Goal: Information Seeking & Learning: Check status

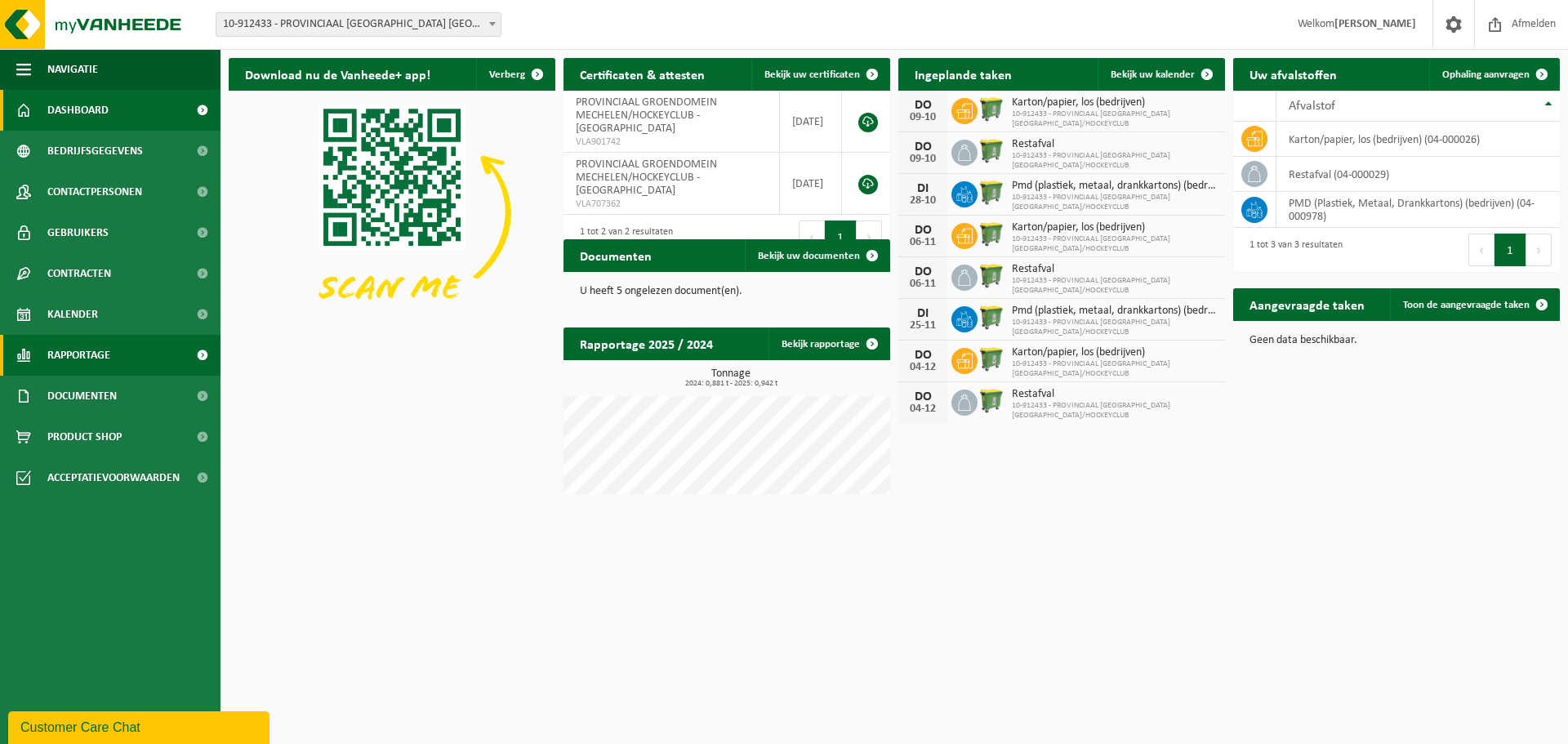
click at [69, 347] on span "Rapportage" at bounding box center [78, 355] width 63 height 41
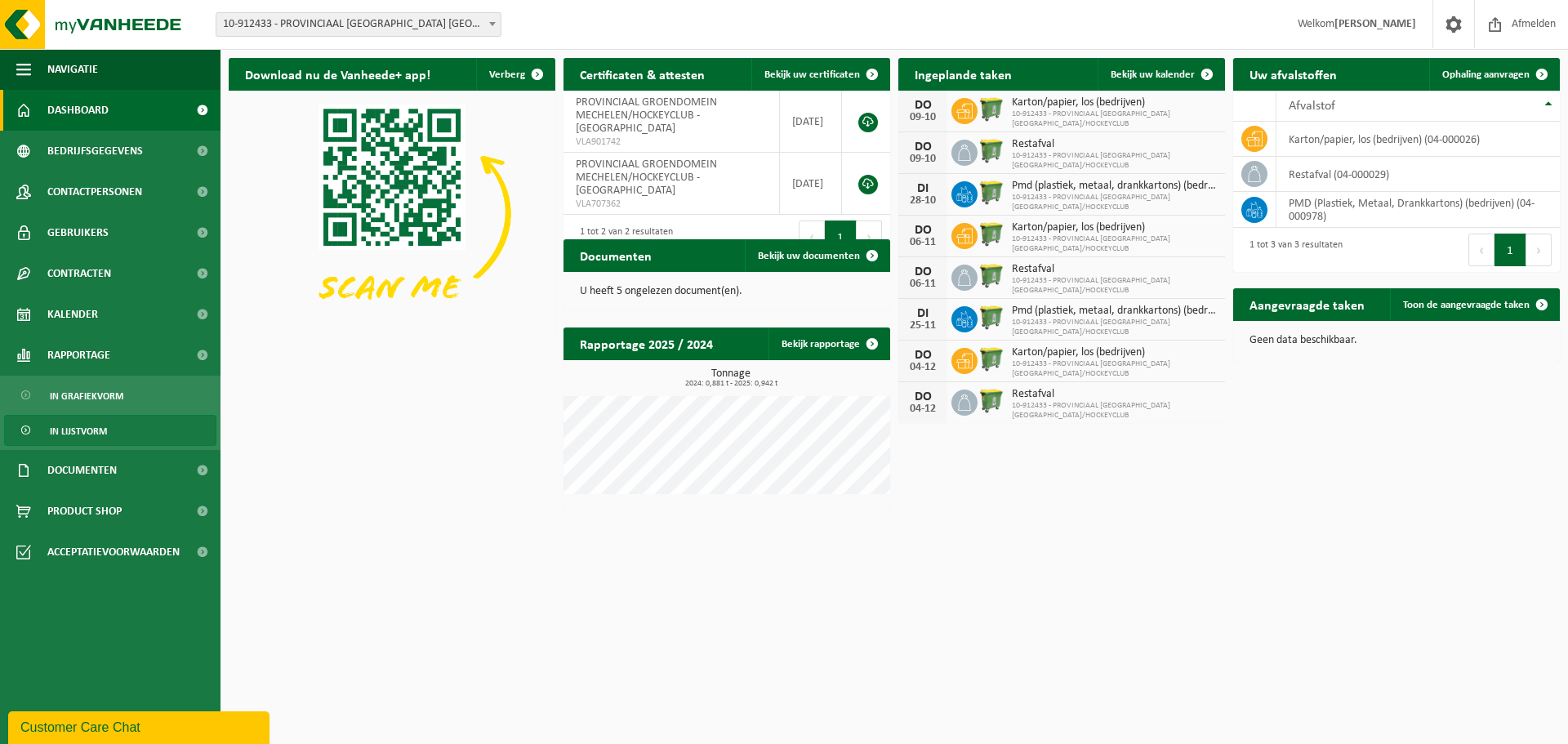
click at [78, 428] on span "In lijstvorm" at bounding box center [78, 431] width 57 height 31
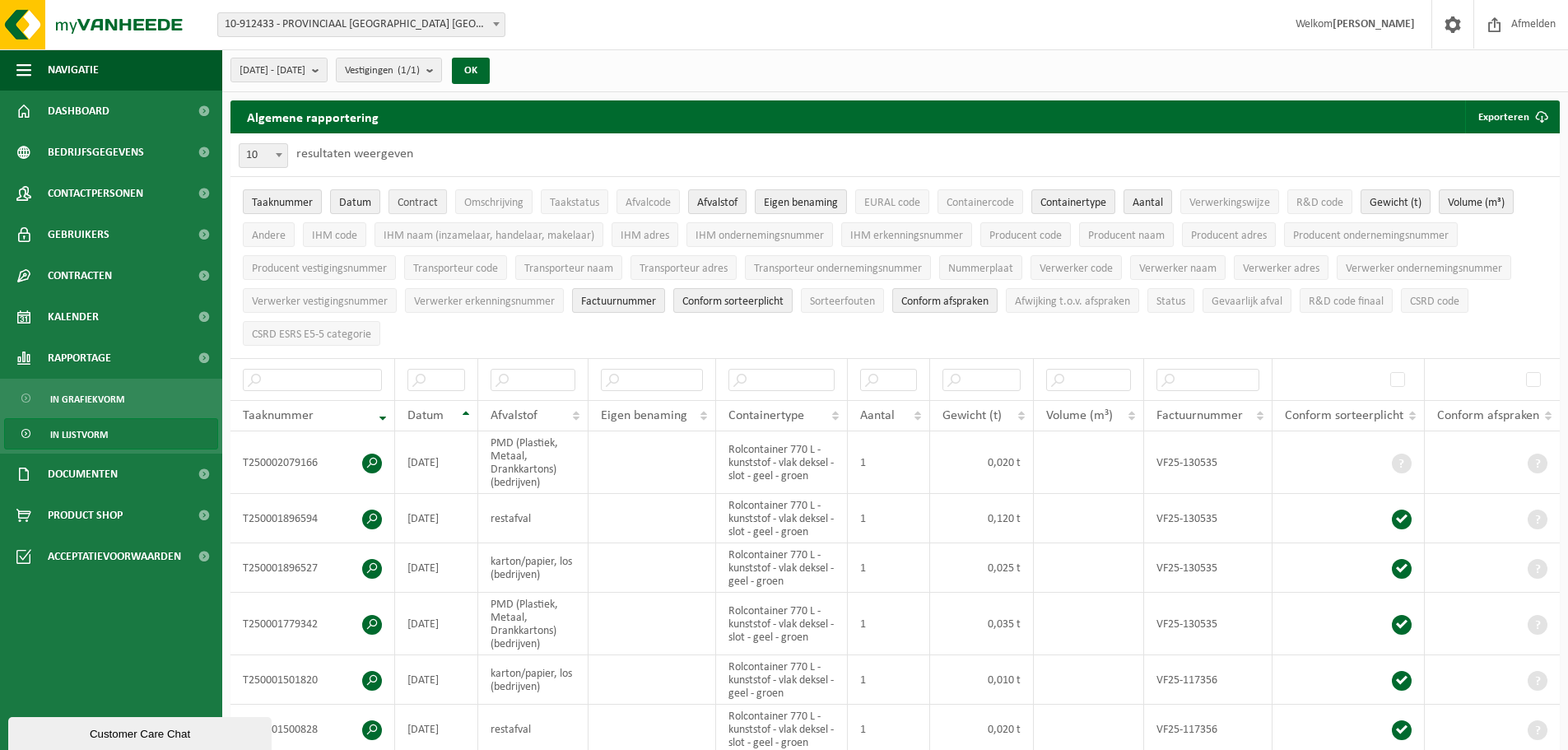
click at [436, 204] on span "Contract" at bounding box center [418, 203] width 41 height 13
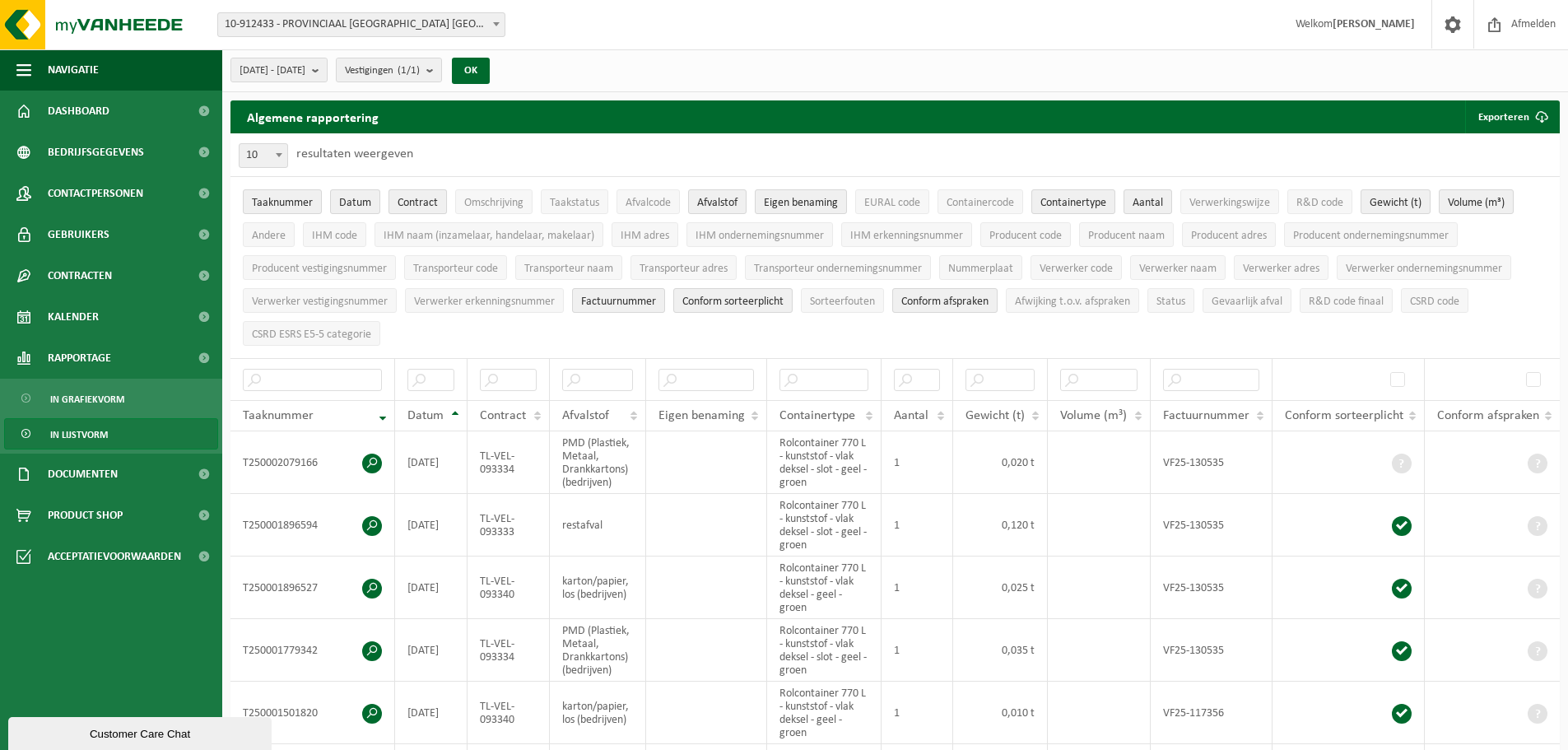
click at [436, 204] on span "Contract" at bounding box center [418, 203] width 41 height 13
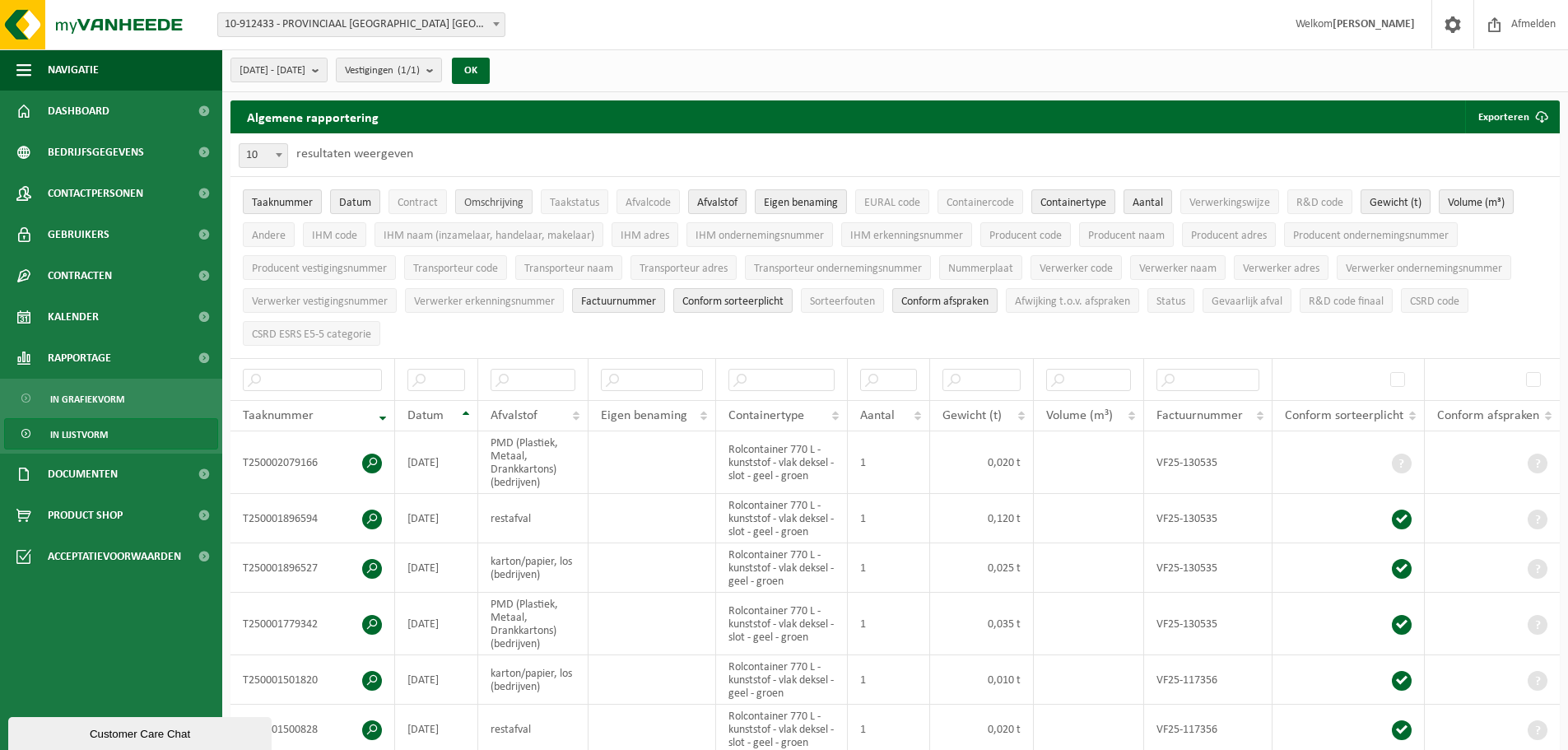
click at [466, 202] on span "Omschrijving" at bounding box center [494, 203] width 59 height 13
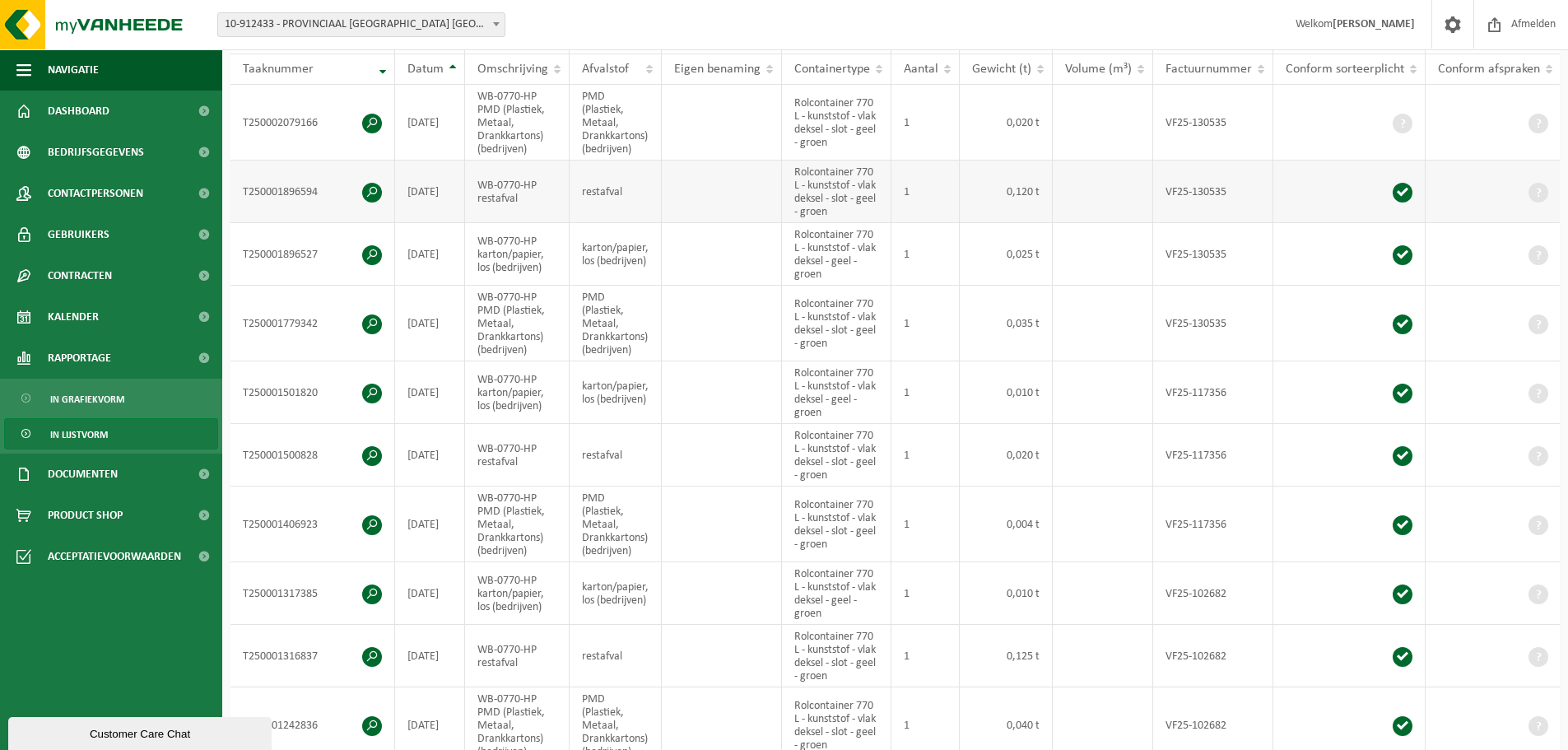
scroll to position [494, 0]
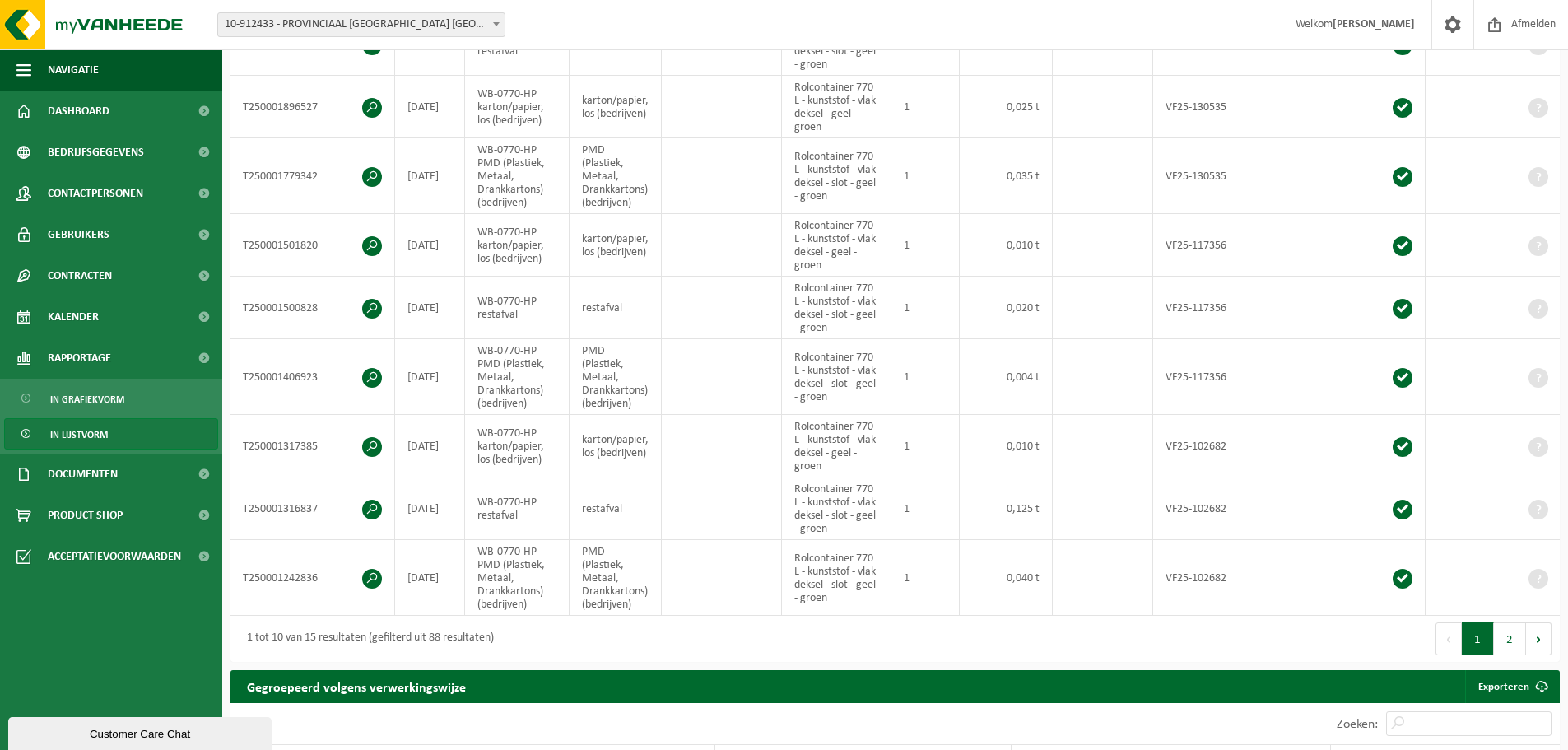
click at [1519, 652] on div "Eerste Vorige 1 2 Volgende Laatste" at bounding box center [1228, 639] width 665 height 46
click at [1517, 645] on button "2" at bounding box center [1510, 639] width 32 height 33
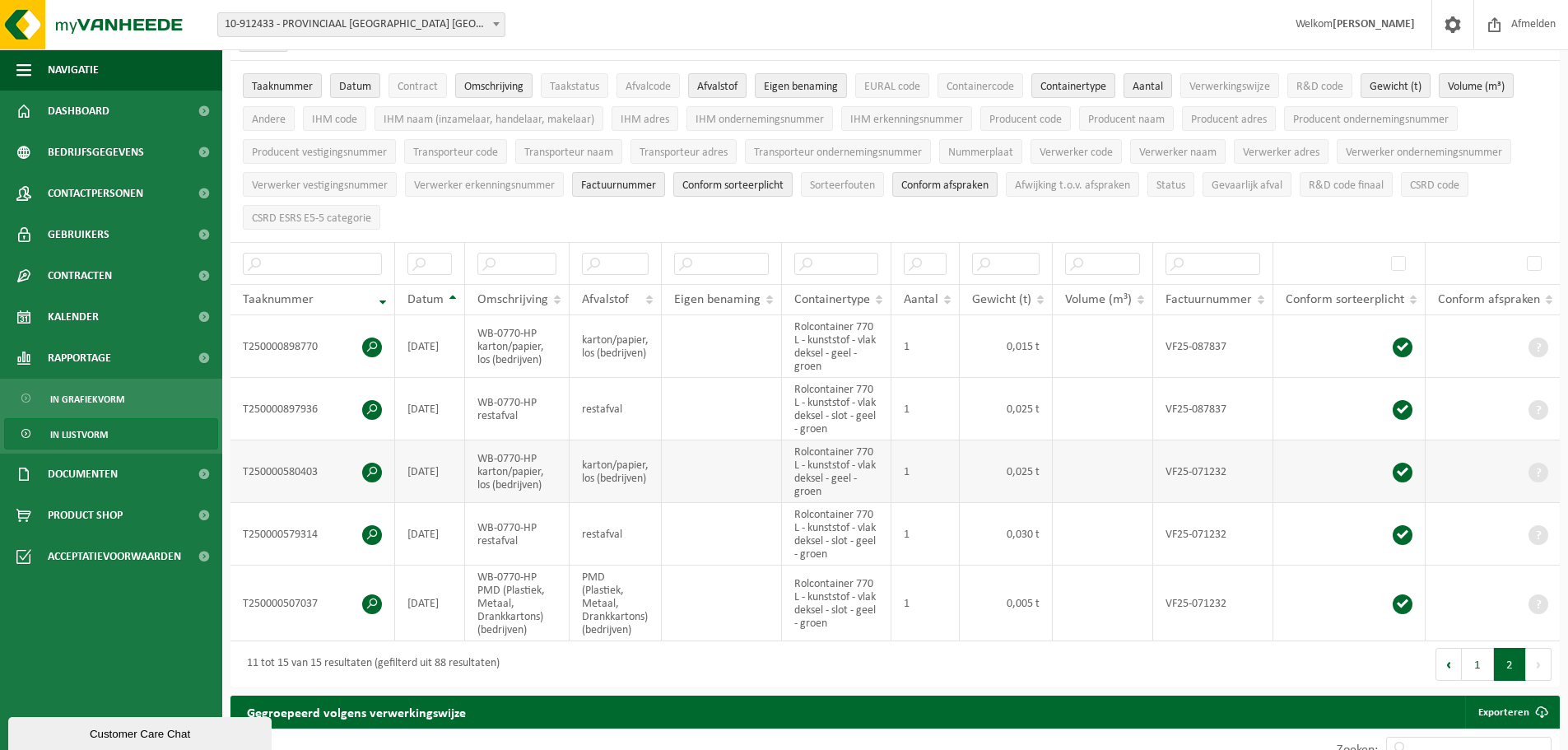
scroll to position [0, 0]
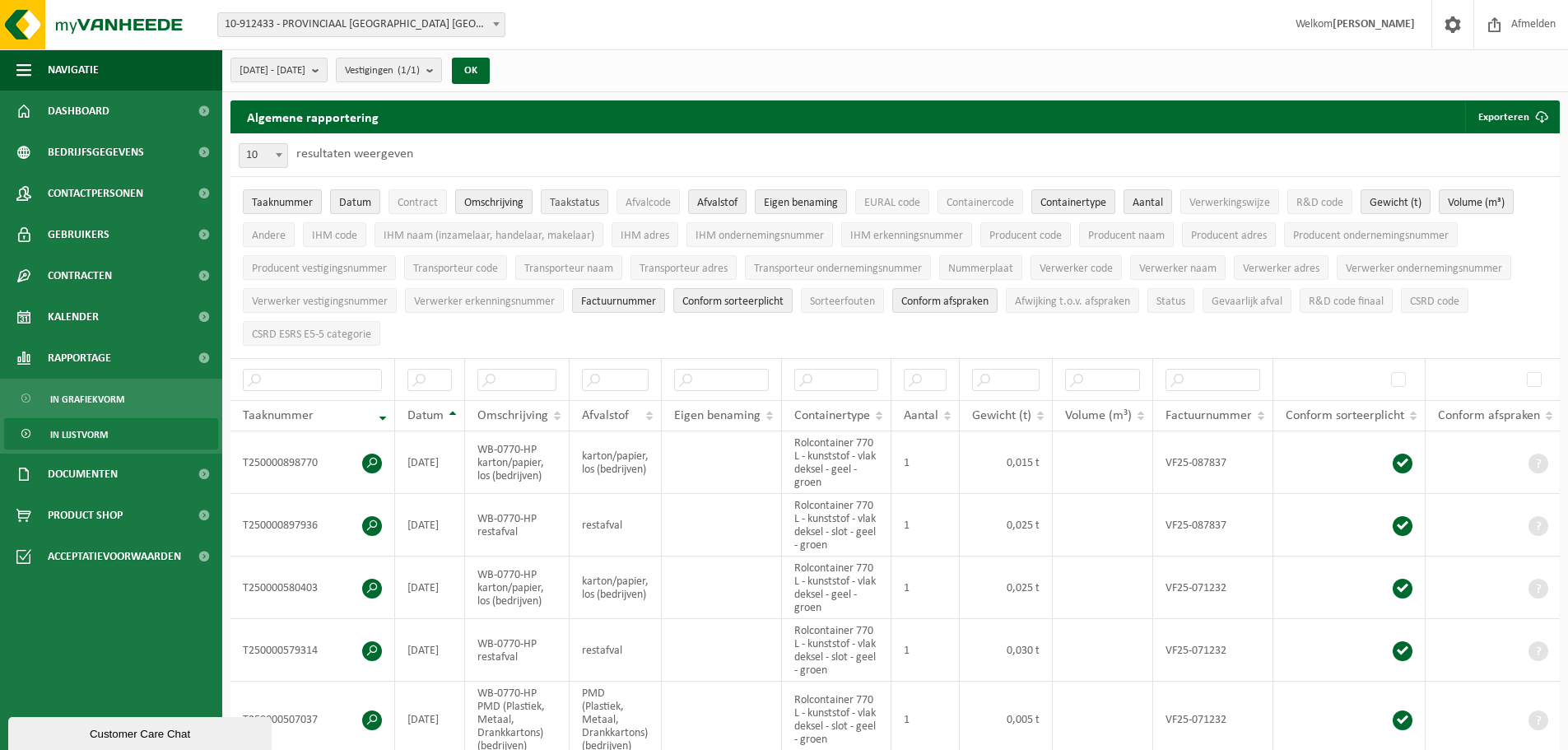
click at [579, 203] on span "Taakstatus" at bounding box center [574, 203] width 49 height 13
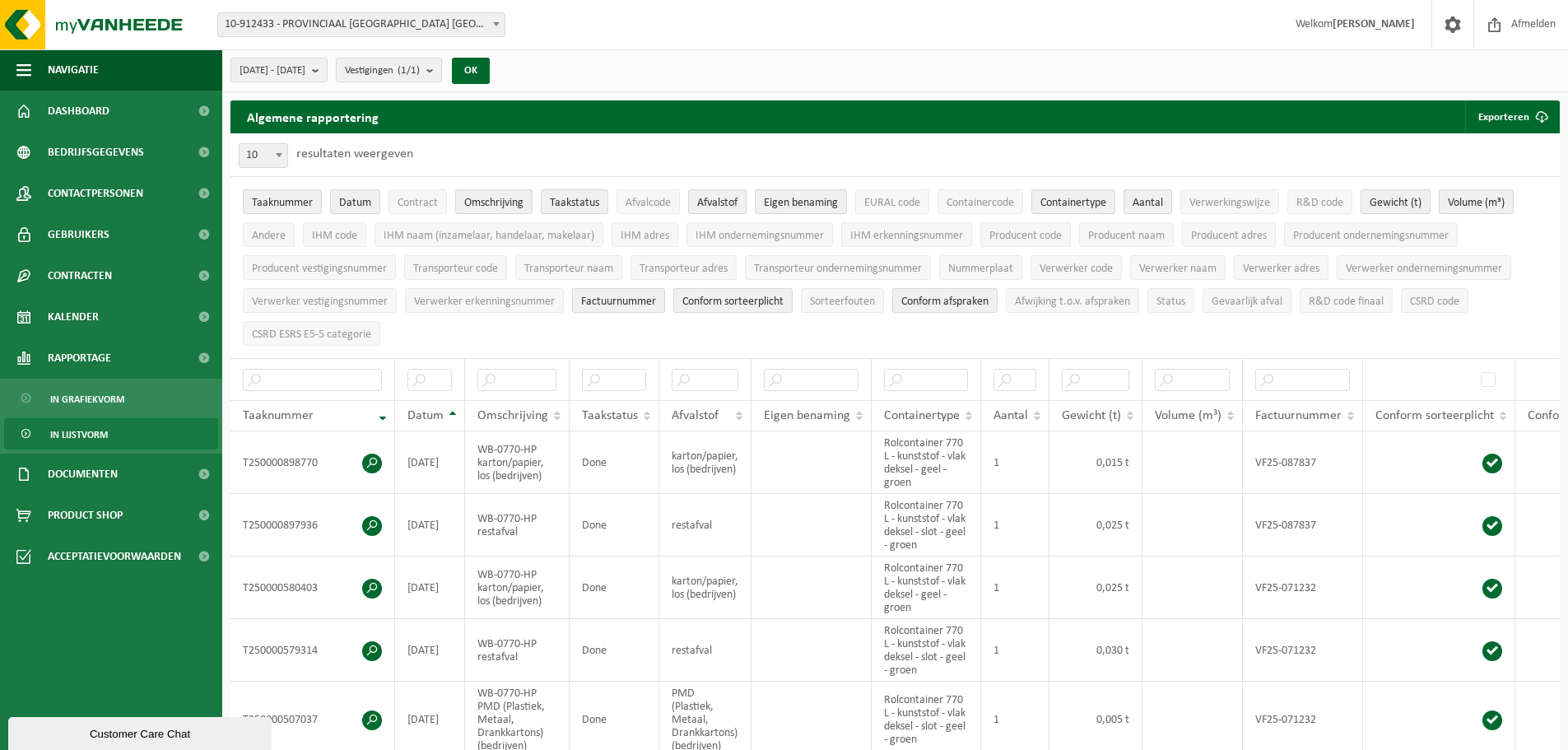
click at [579, 203] on span "Taakstatus" at bounding box center [574, 203] width 49 height 13
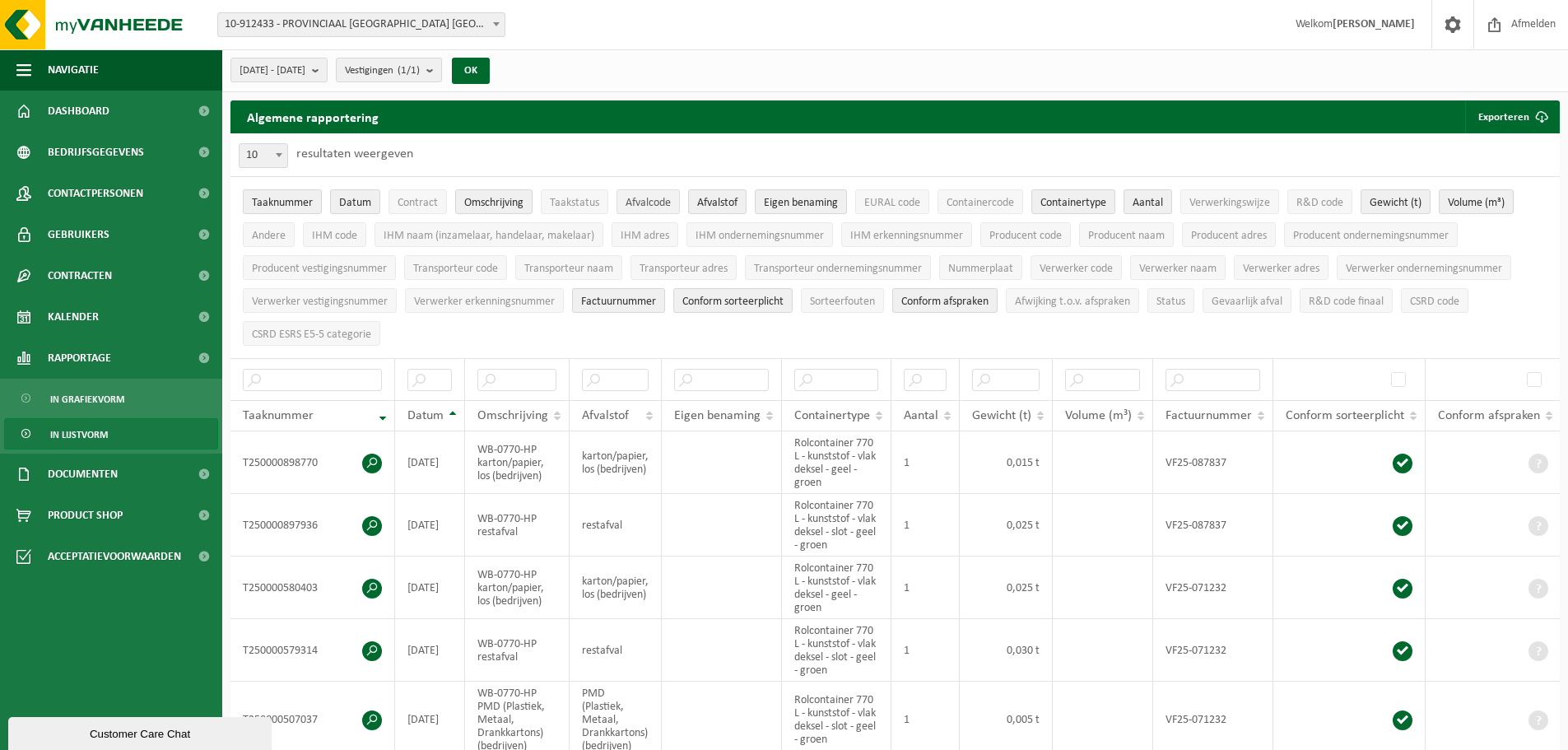
click at [636, 204] on span "Afvalcode" at bounding box center [648, 203] width 45 height 13
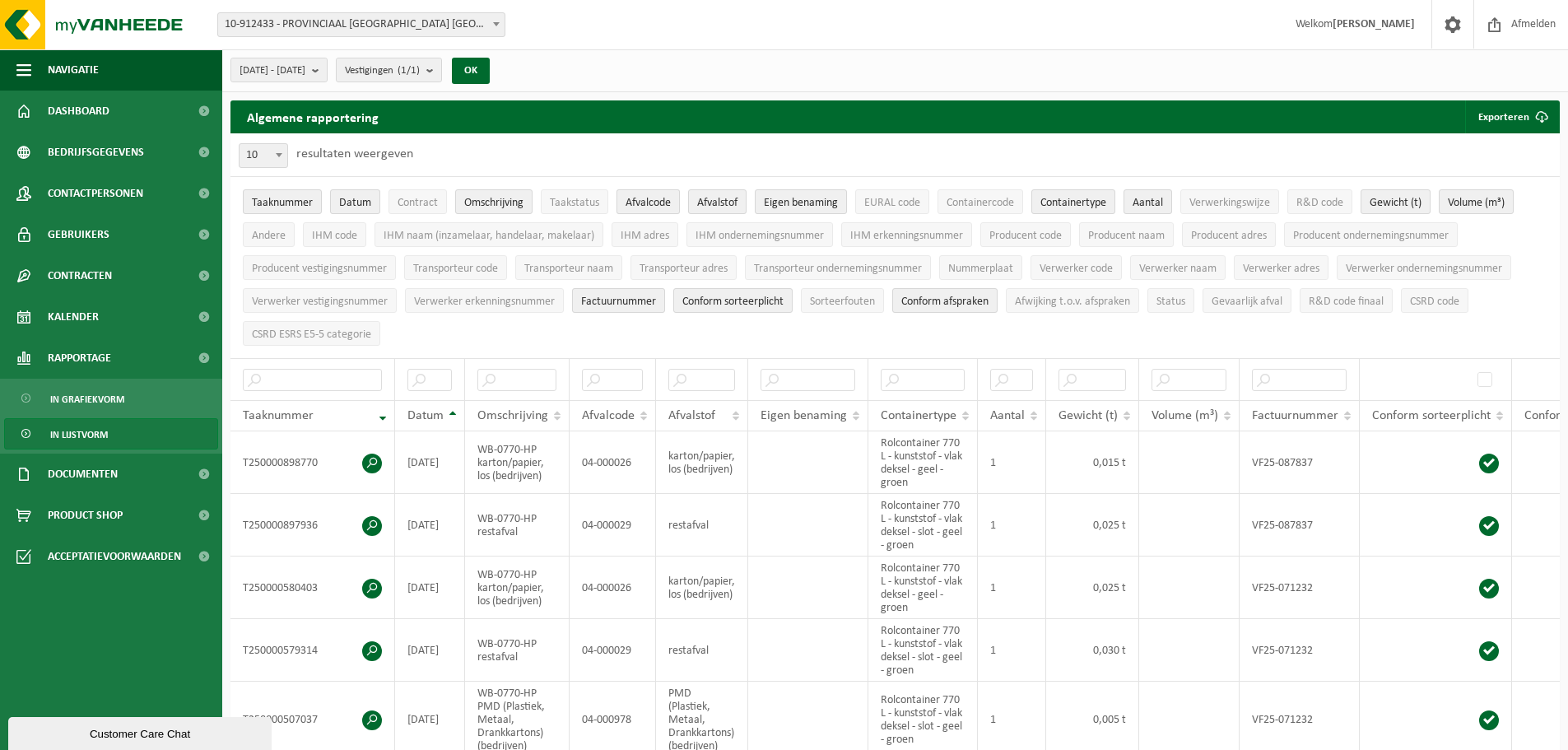
click at [636, 204] on span "Afvalcode" at bounding box center [648, 203] width 45 height 13
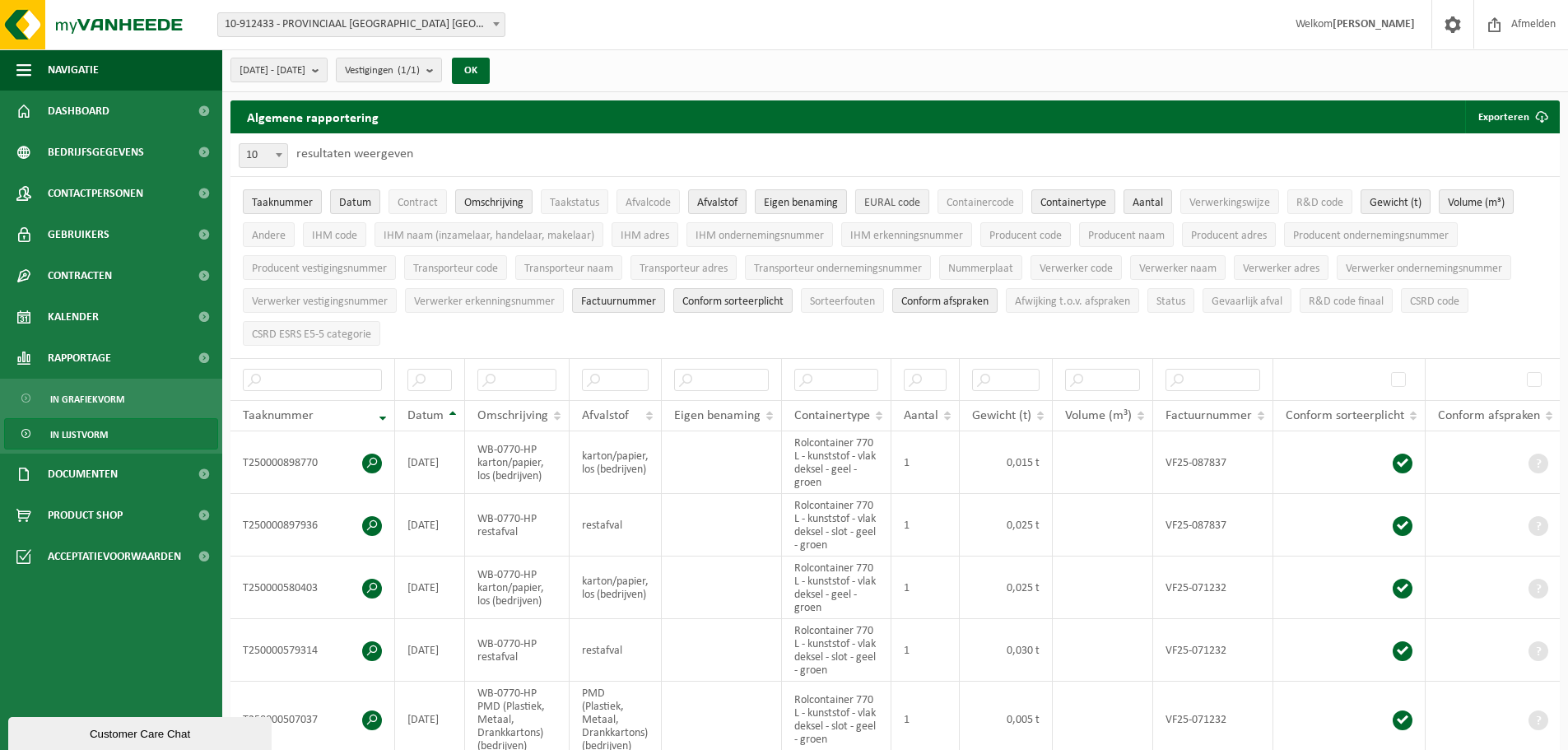
click at [903, 203] on span "EURAL code" at bounding box center [892, 203] width 56 height 13
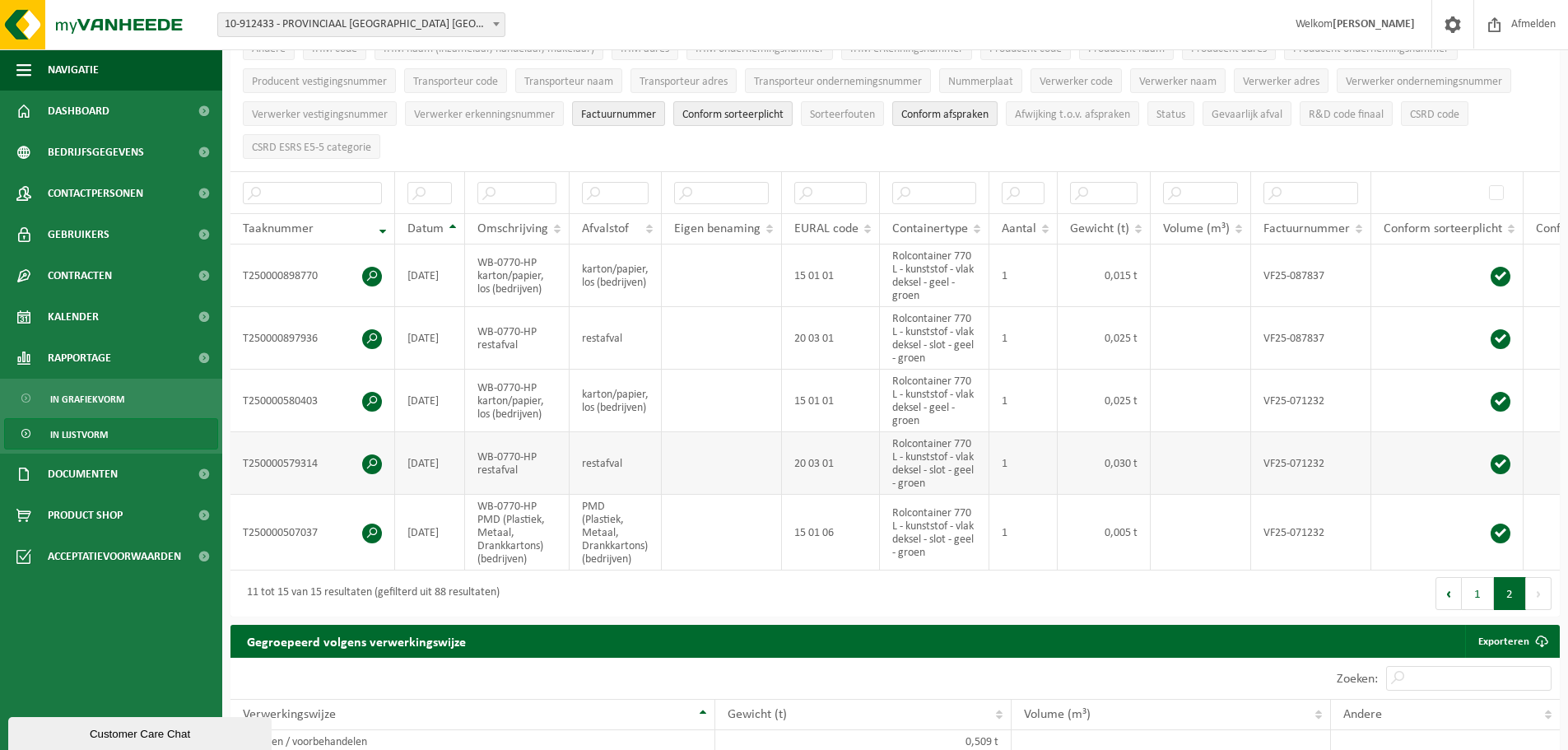
scroll to position [82, 0]
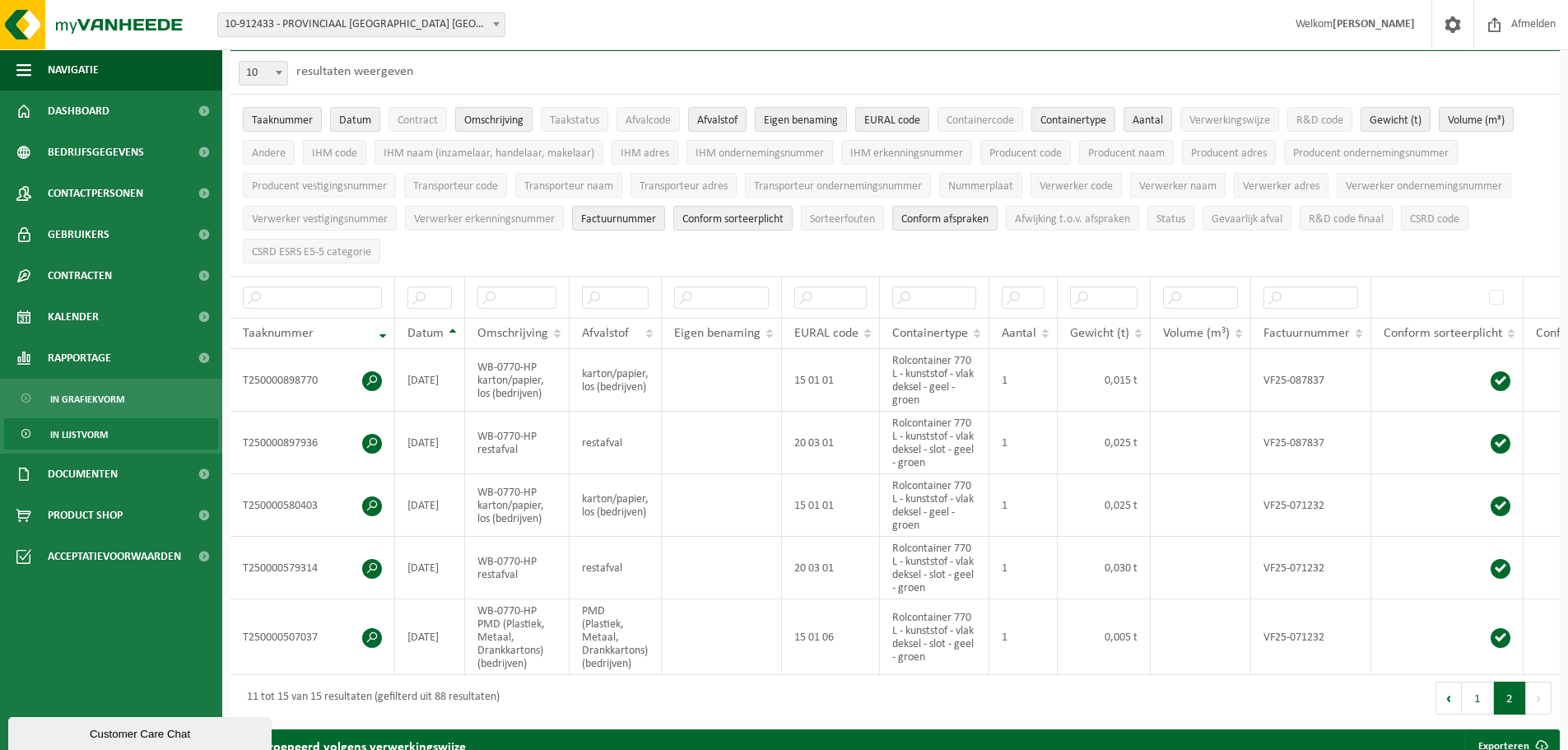
click at [784, 120] on span "Eigen benaming" at bounding box center [801, 120] width 74 height 13
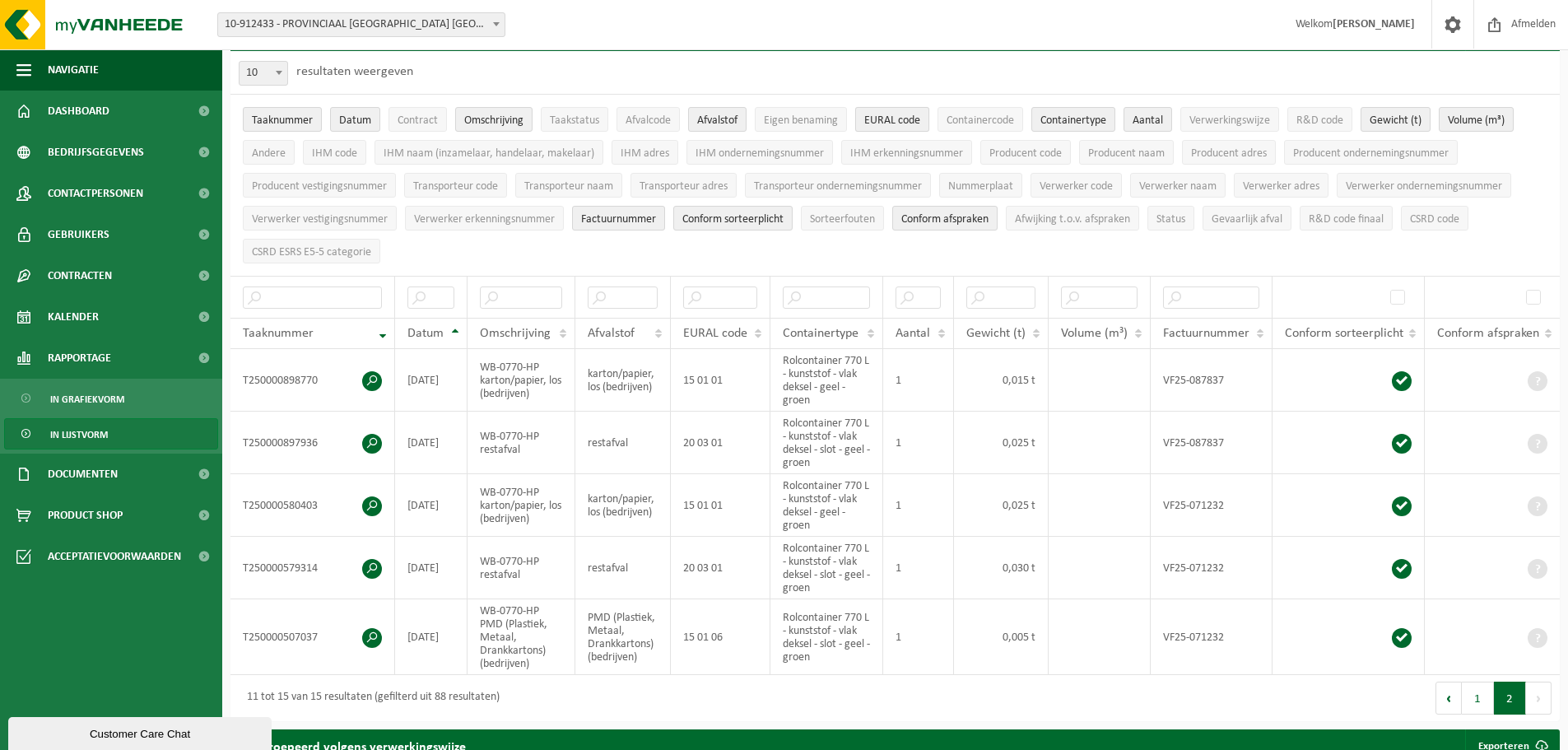
click at [886, 121] on span "EURAL code" at bounding box center [892, 120] width 56 height 13
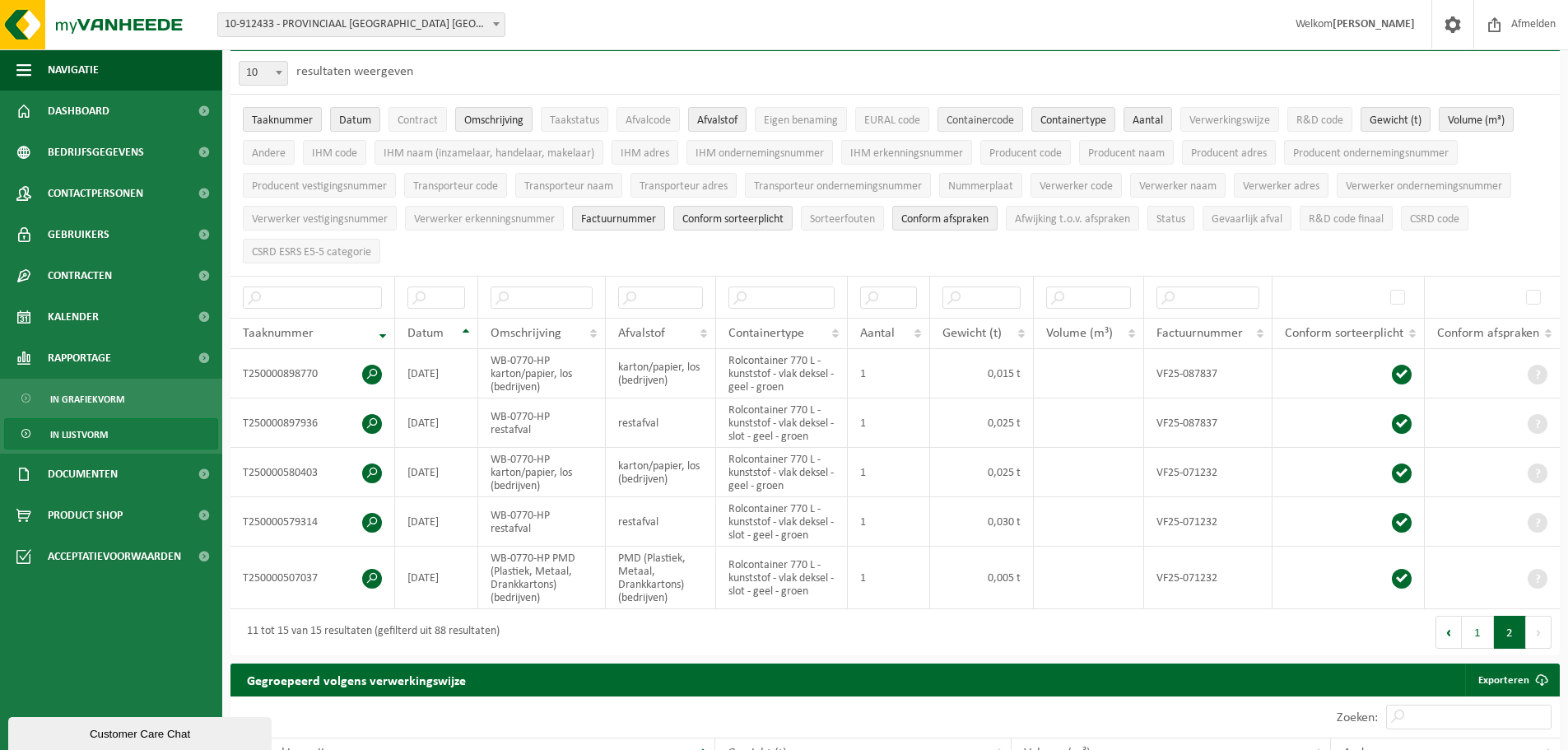
click at [960, 122] on span "Containercode" at bounding box center [980, 120] width 68 height 13
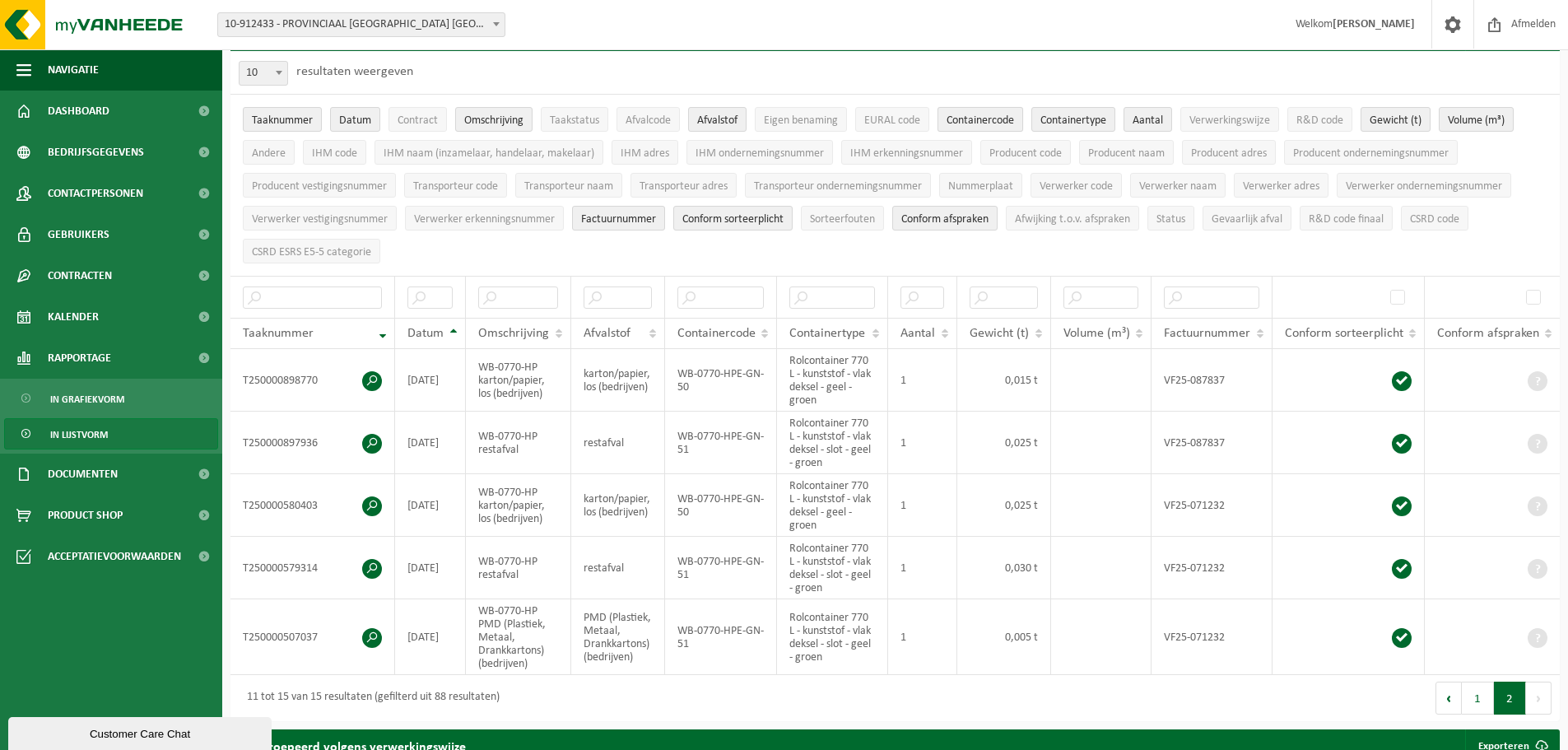
click at [960, 122] on span "Containercode" at bounding box center [980, 120] width 68 height 13
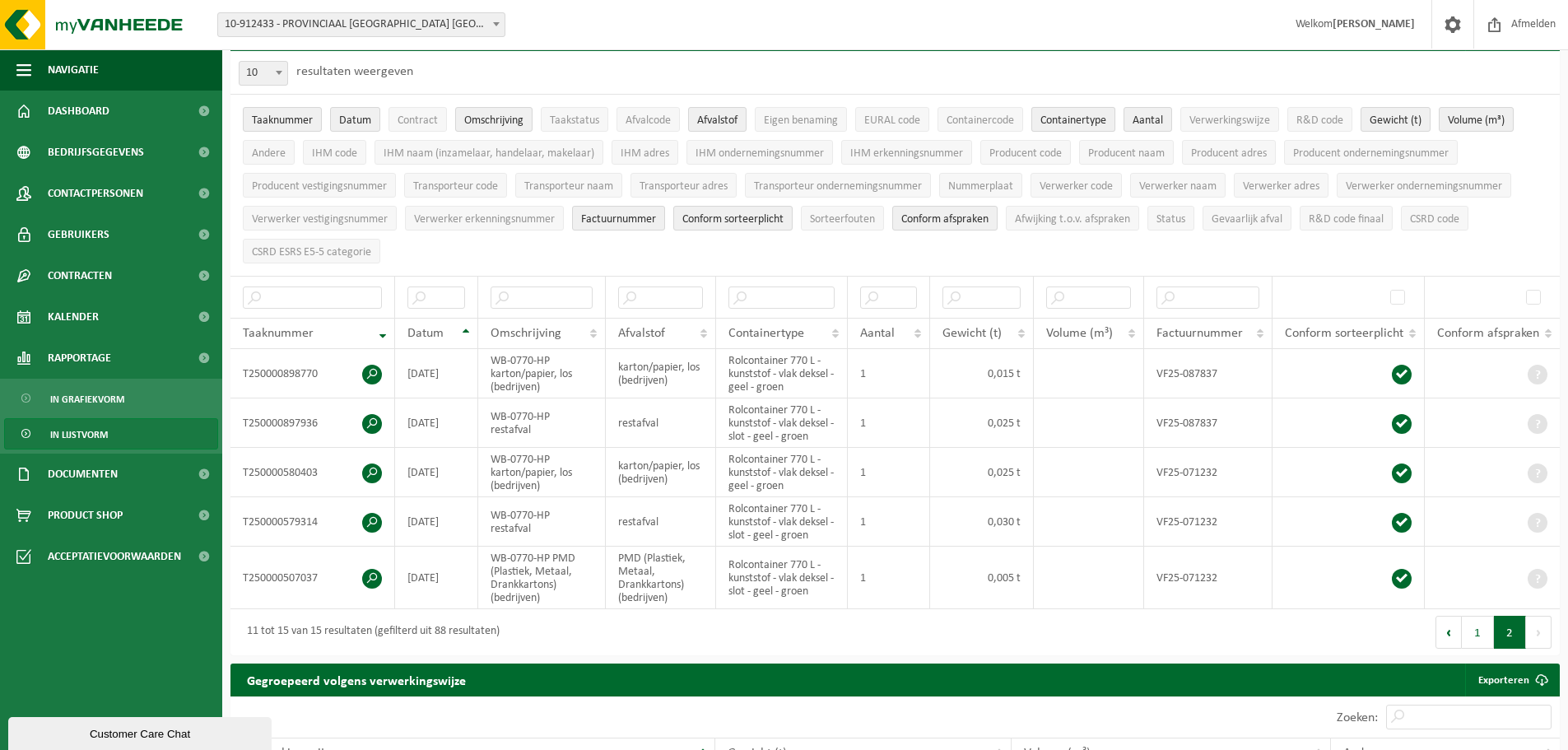
click at [1060, 121] on span "Containertype" at bounding box center [1074, 120] width 66 height 13
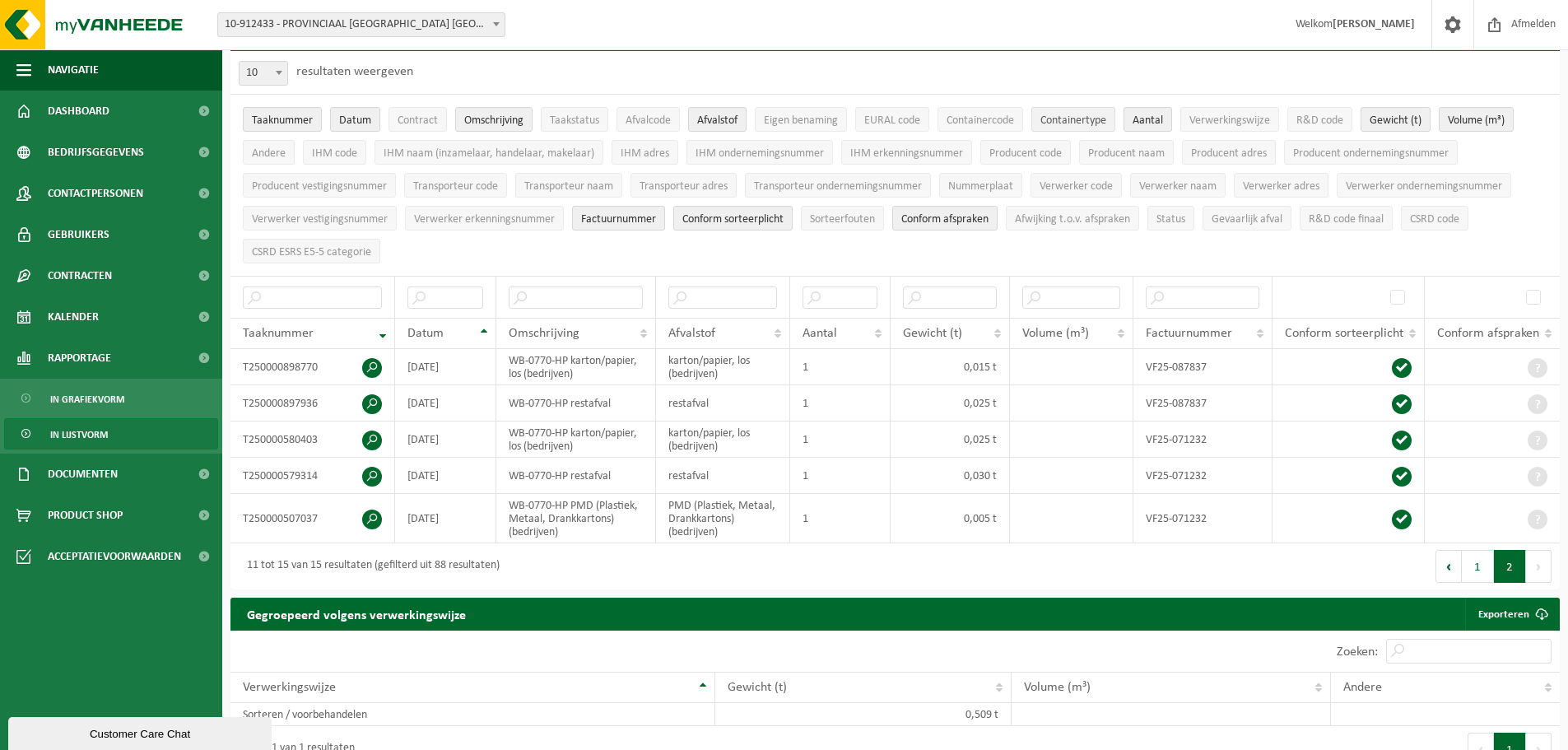
click at [1060, 121] on span "Containertype" at bounding box center [1074, 120] width 66 height 13
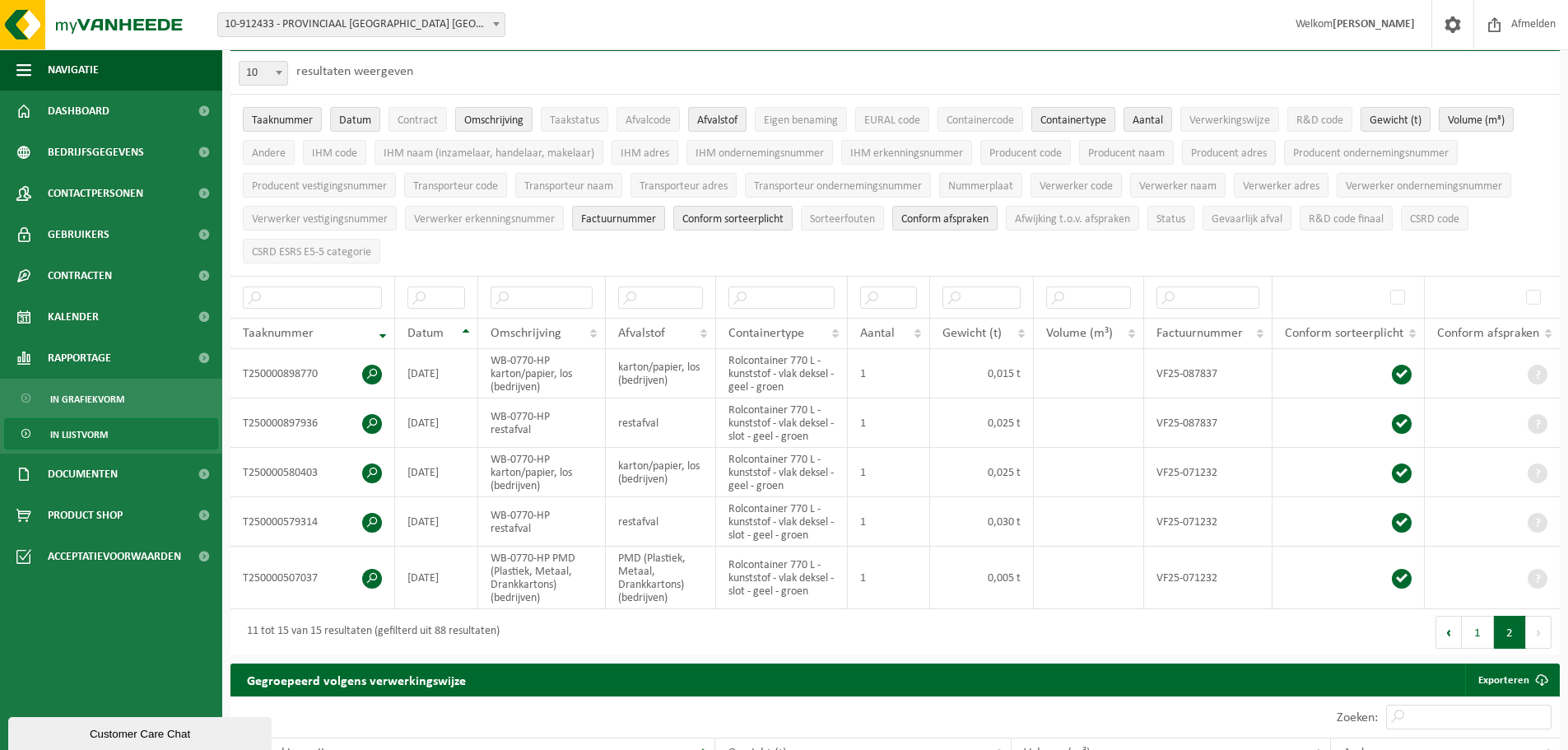
click at [1060, 121] on span "Containertype" at bounding box center [1074, 120] width 66 height 13
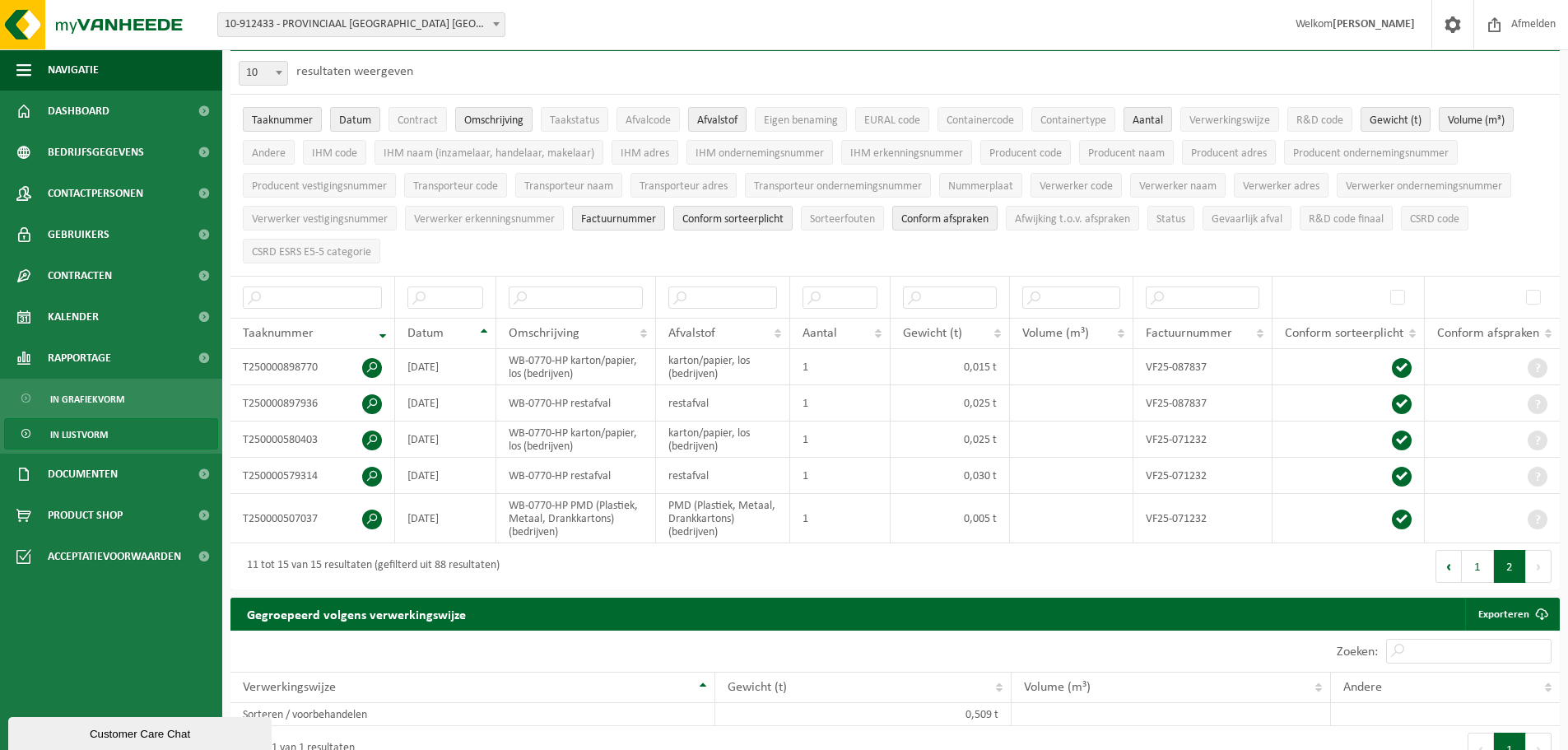
click at [1144, 122] on span "Aantal" at bounding box center [1148, 120] width 31 height 13
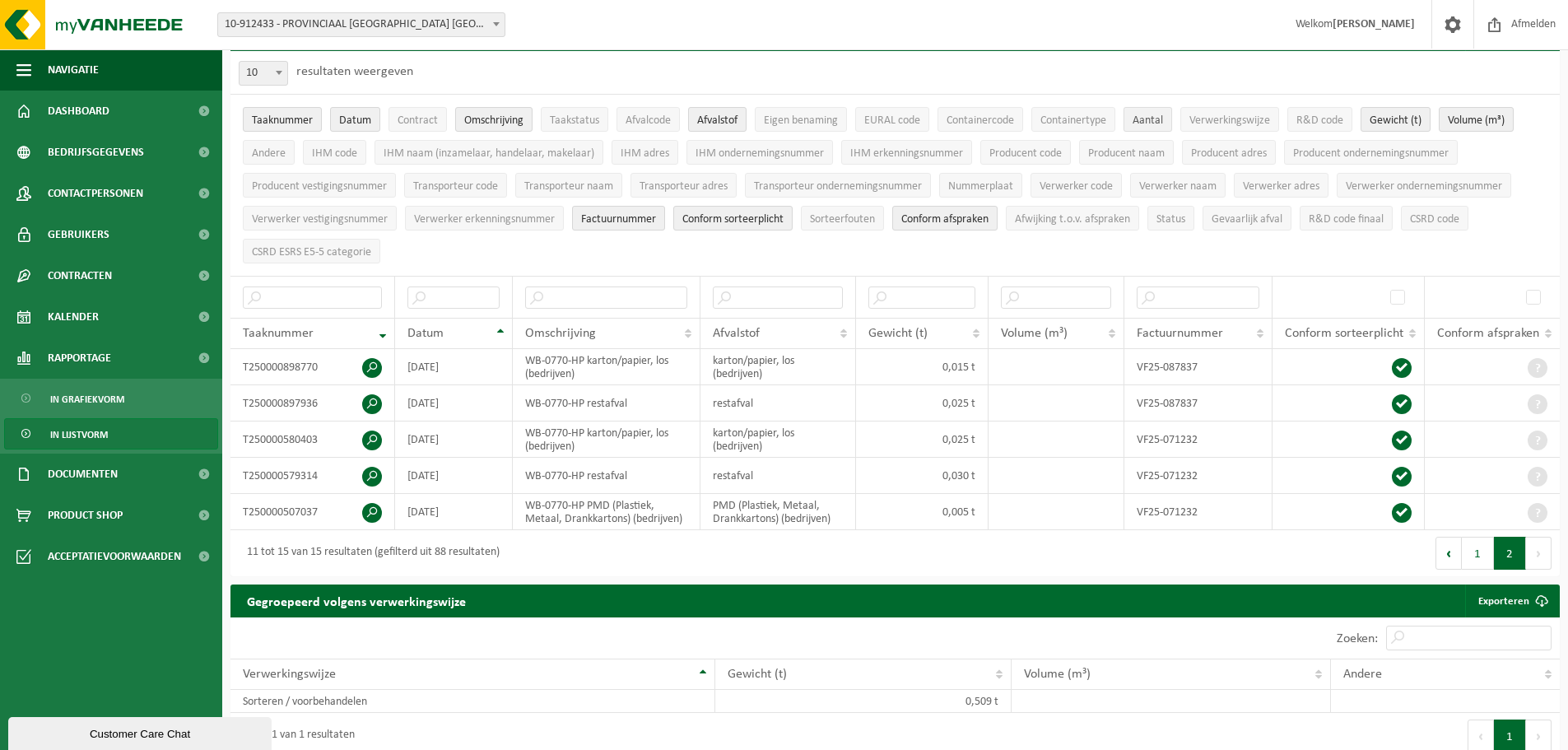
click at [1144, 122] on span "Aantal" at bounding box center [1148, 120] width 31 height 13
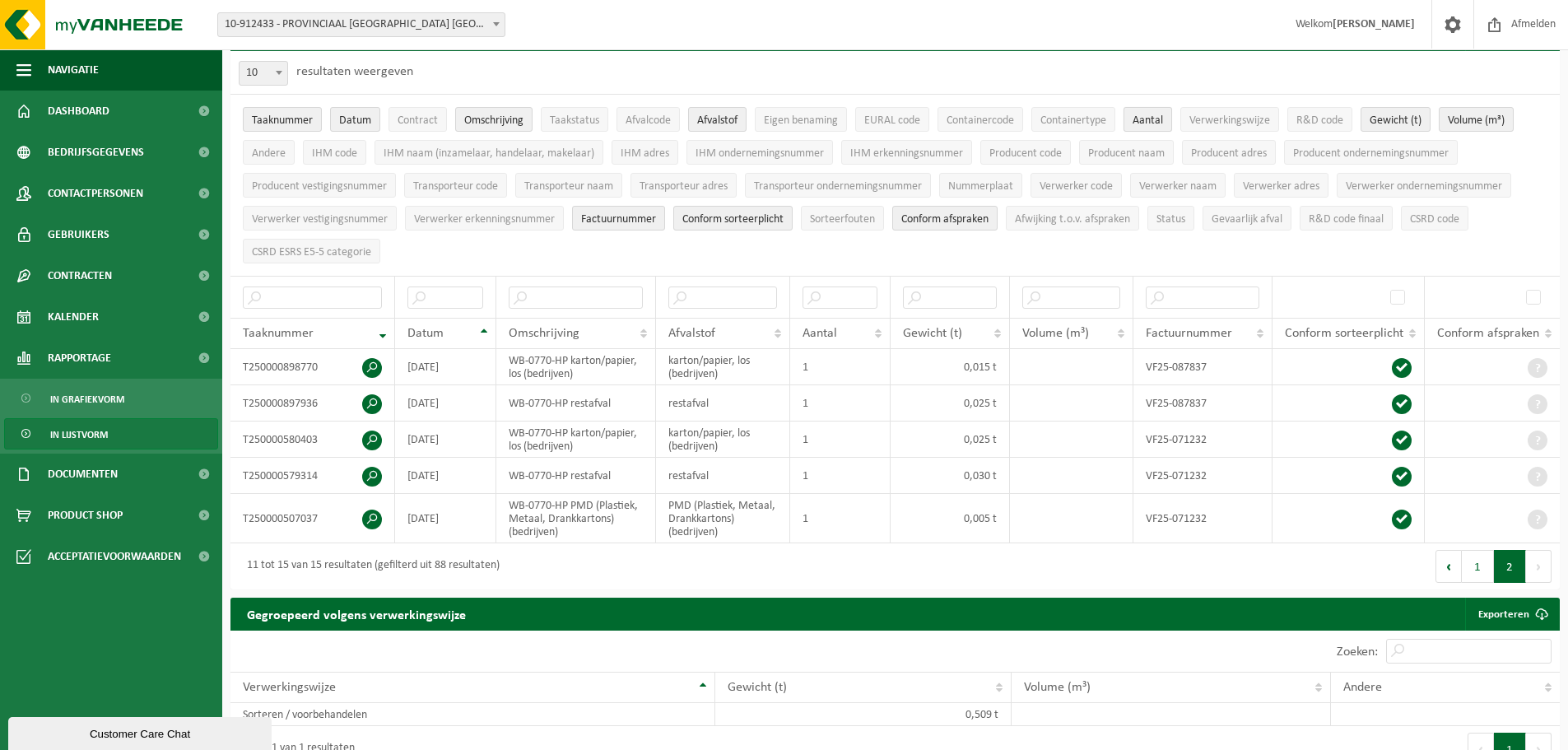
click at [1144, 122] on span "Aantal" at bounding box center [1148, 120] width 31 height 13
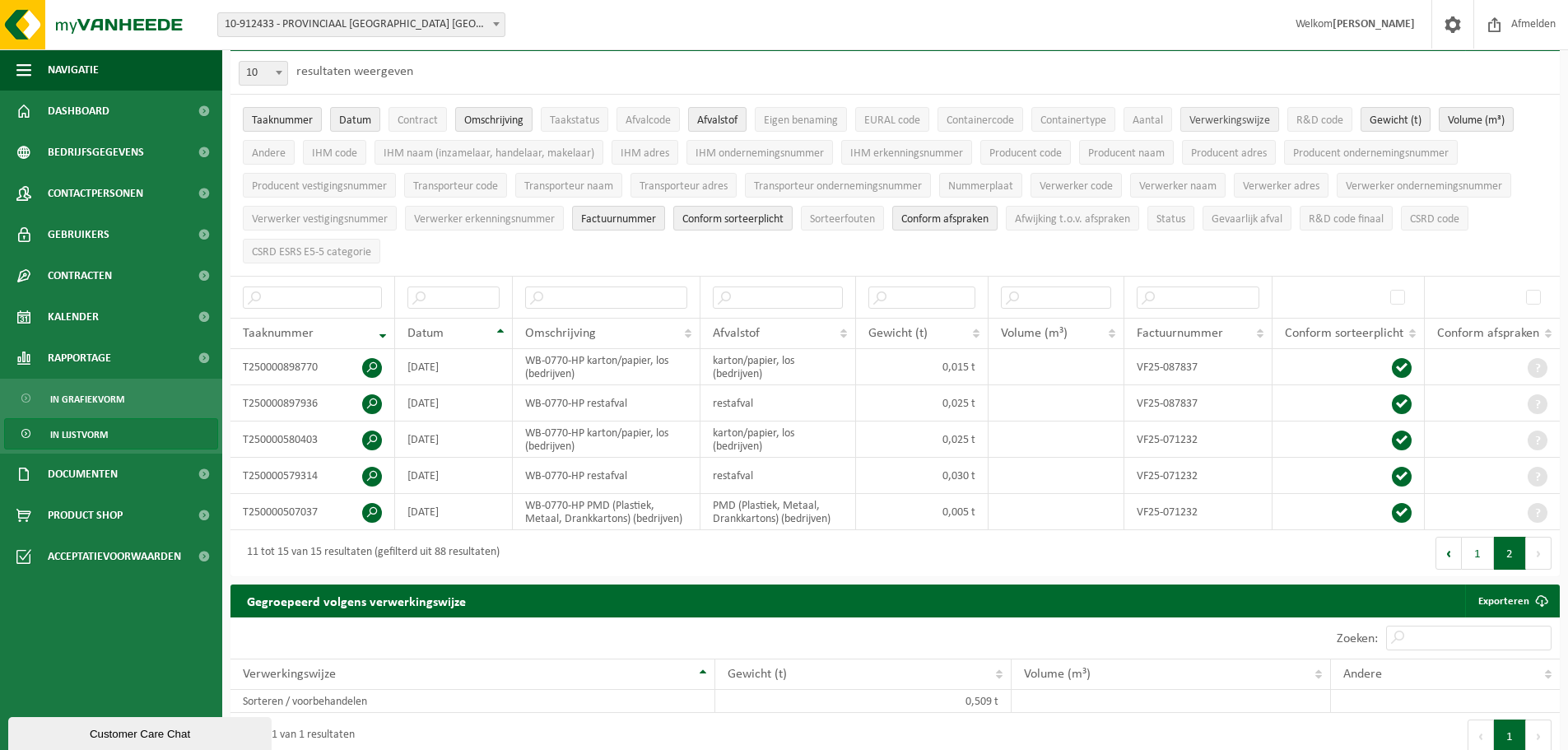
click at [1256, 118] on span "Verwerkingswijze" at bounding box center [1230, 120] width 81 height 13
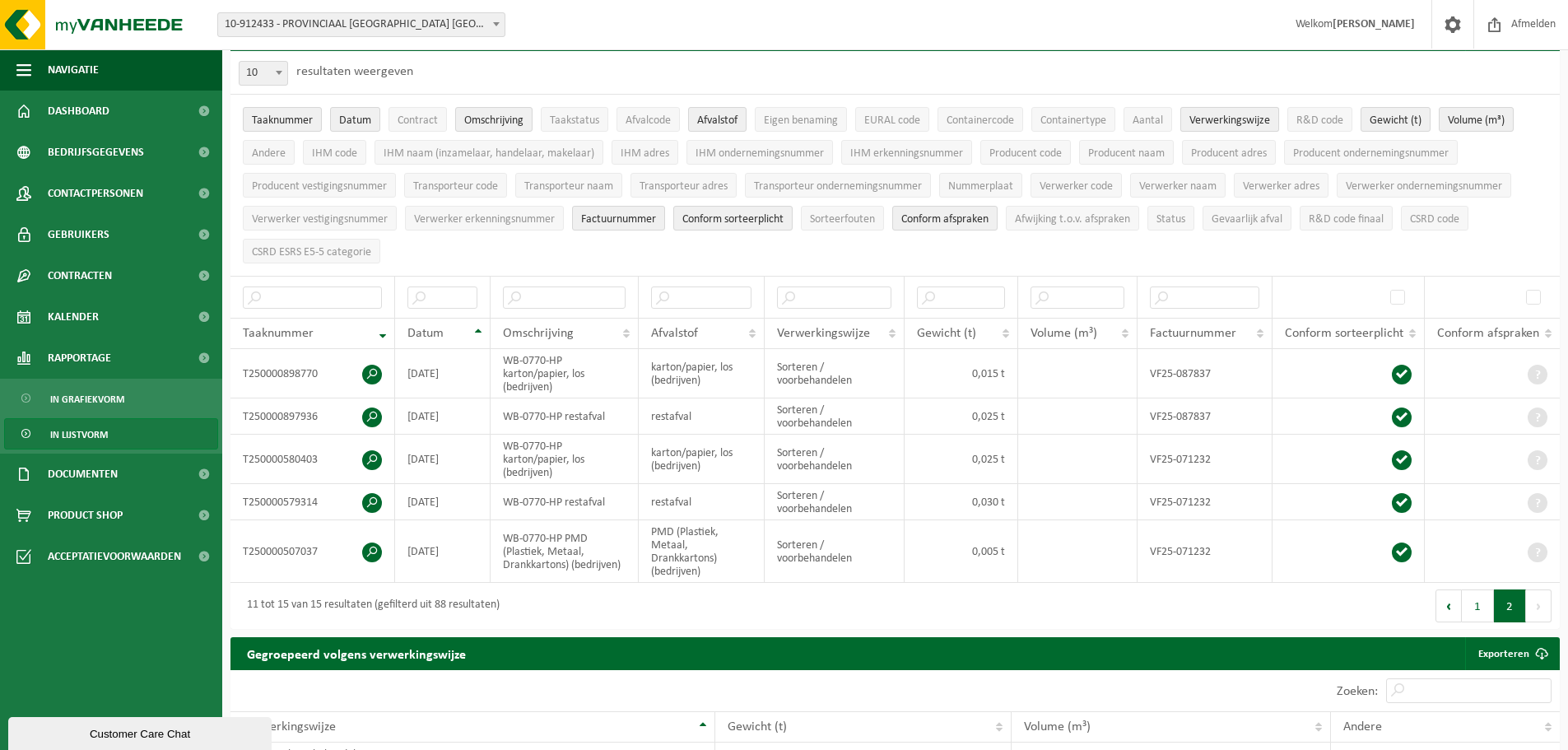
click at [1256, 118] on span "Verwerkingswijze" at bounding box center [1230, 120] width 81 height 13
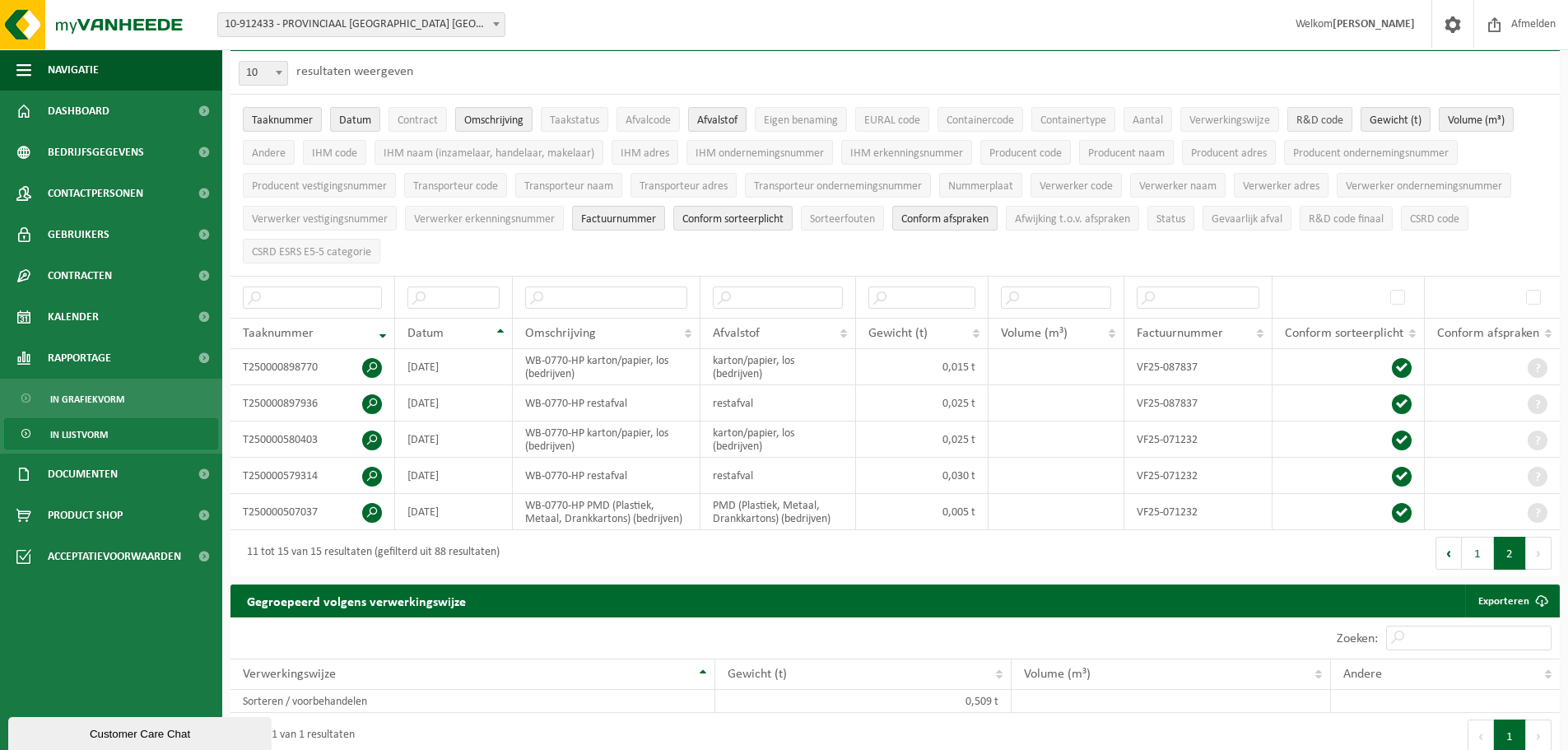
click at [1311, 120] on span "R&D code" at bounding box center [1320, 120] width 47 height 13
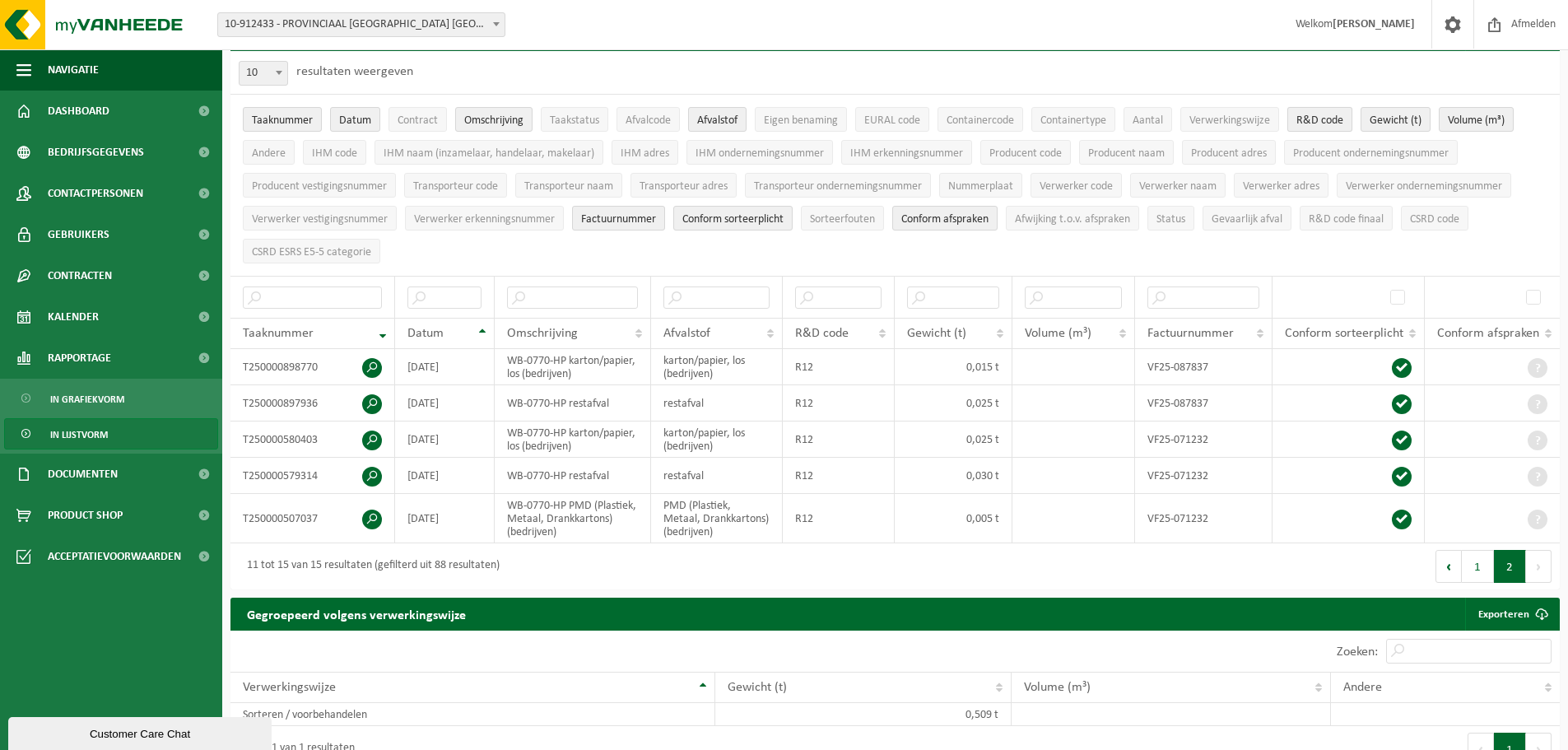
click at [1311, 120] on span "R&D code" at bounding box center [1320, 120] width 47 height 13
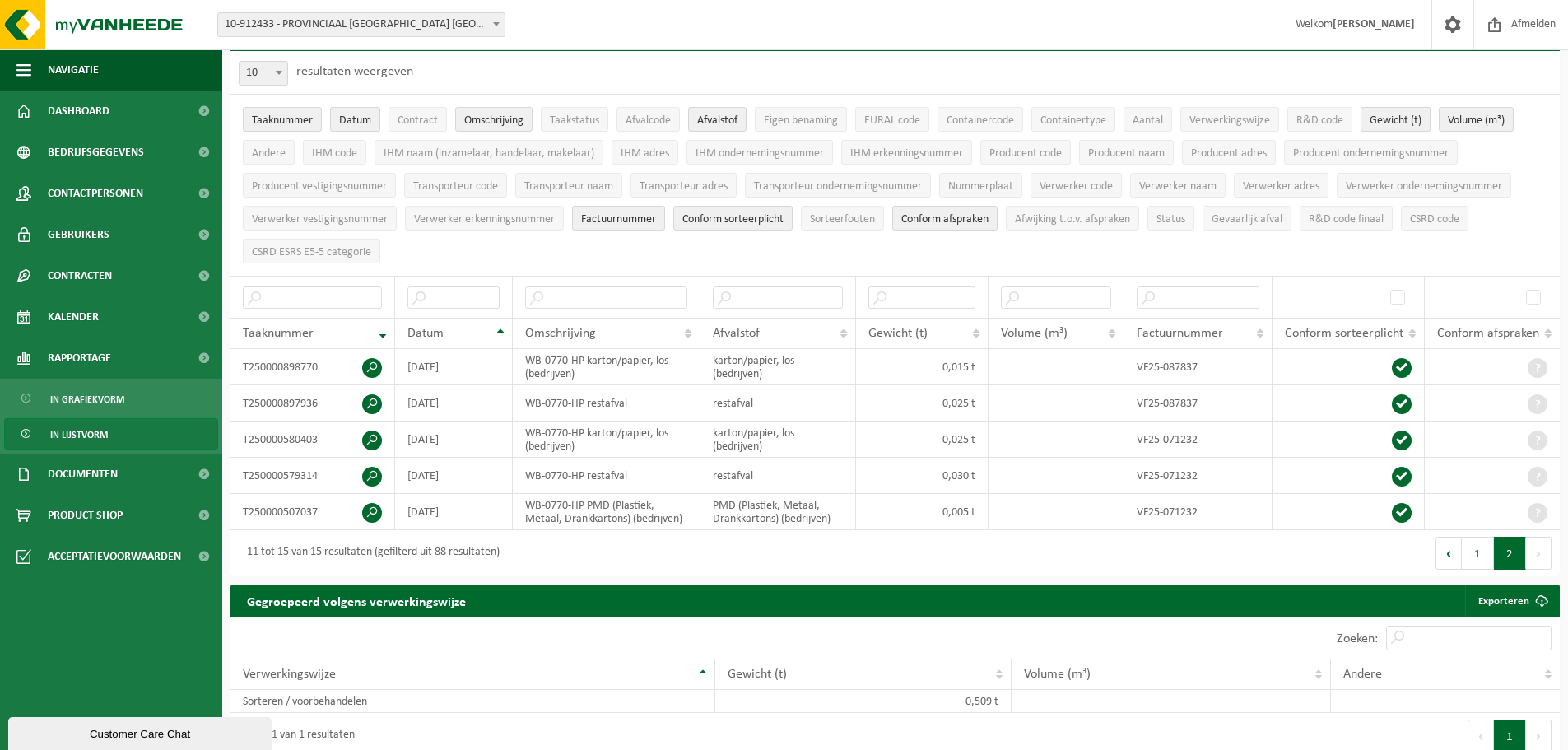
click at [1390, 127] on button "Gewicht (t)" at bounding box center [1396, 119] width 70 height 25
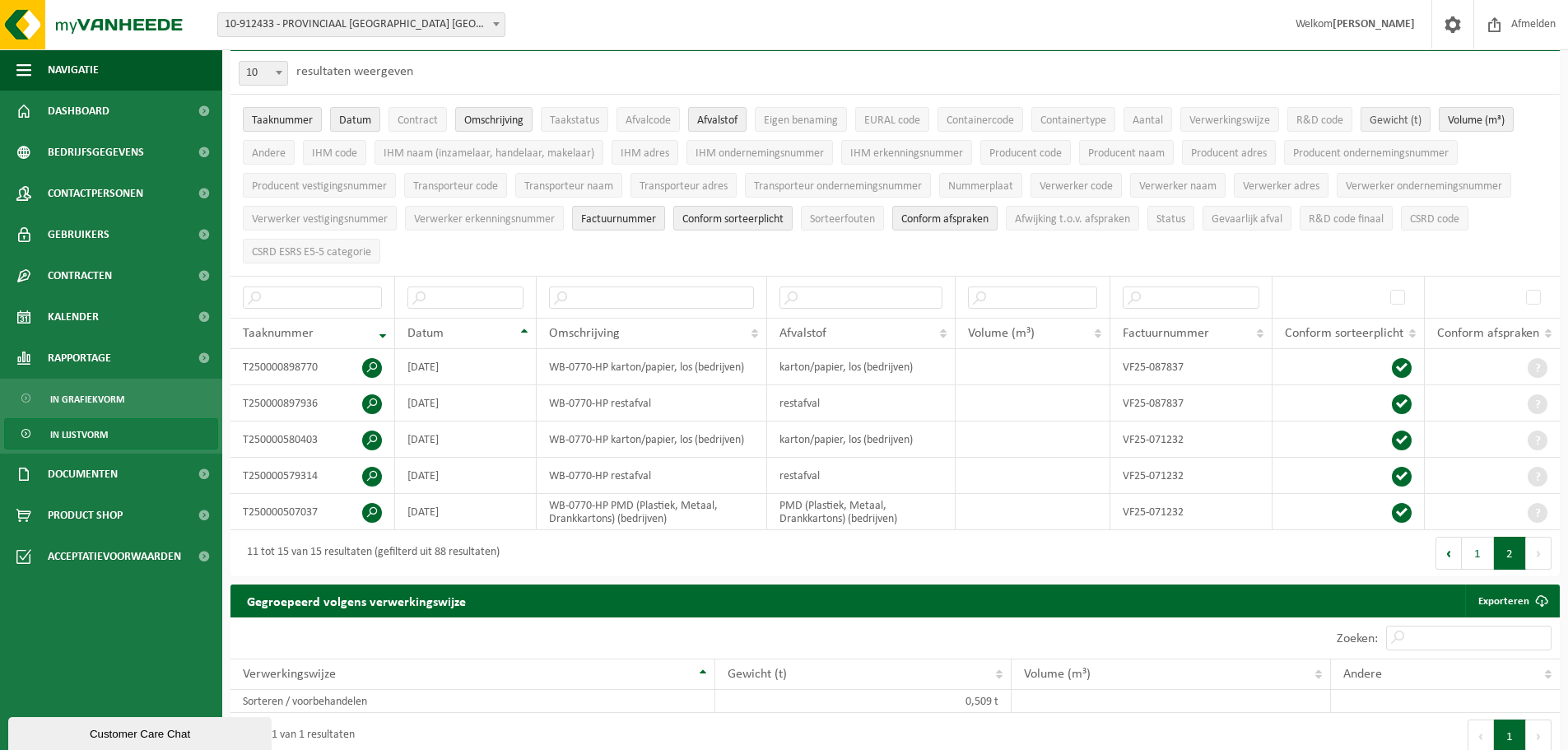
click at [1390, 127] on button "Gewicht (t)" at bounding box center [1396, 119] width 70 height 25
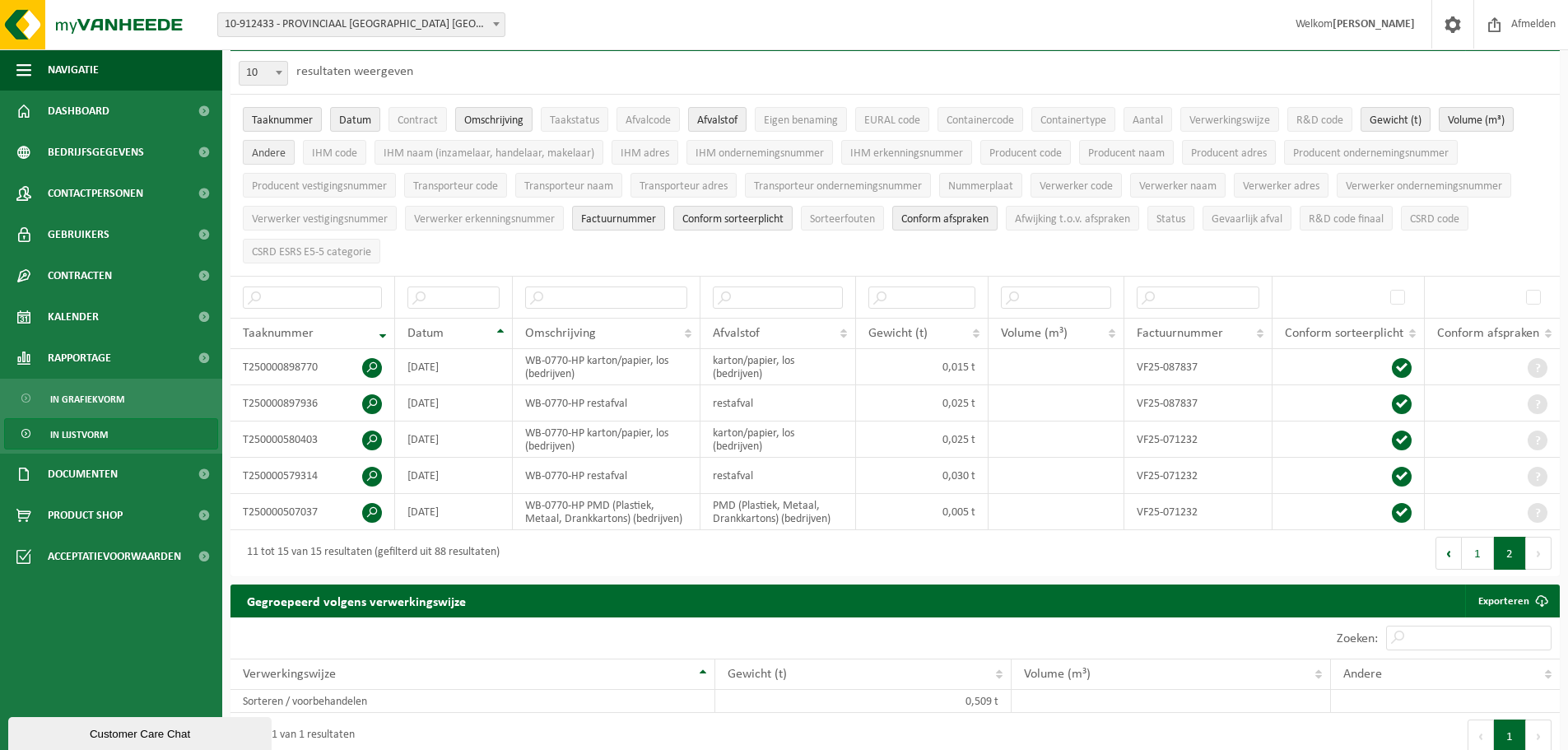
click at [267, 153] on span "Andere" at bounding box center [269, 154] width 34 height 13
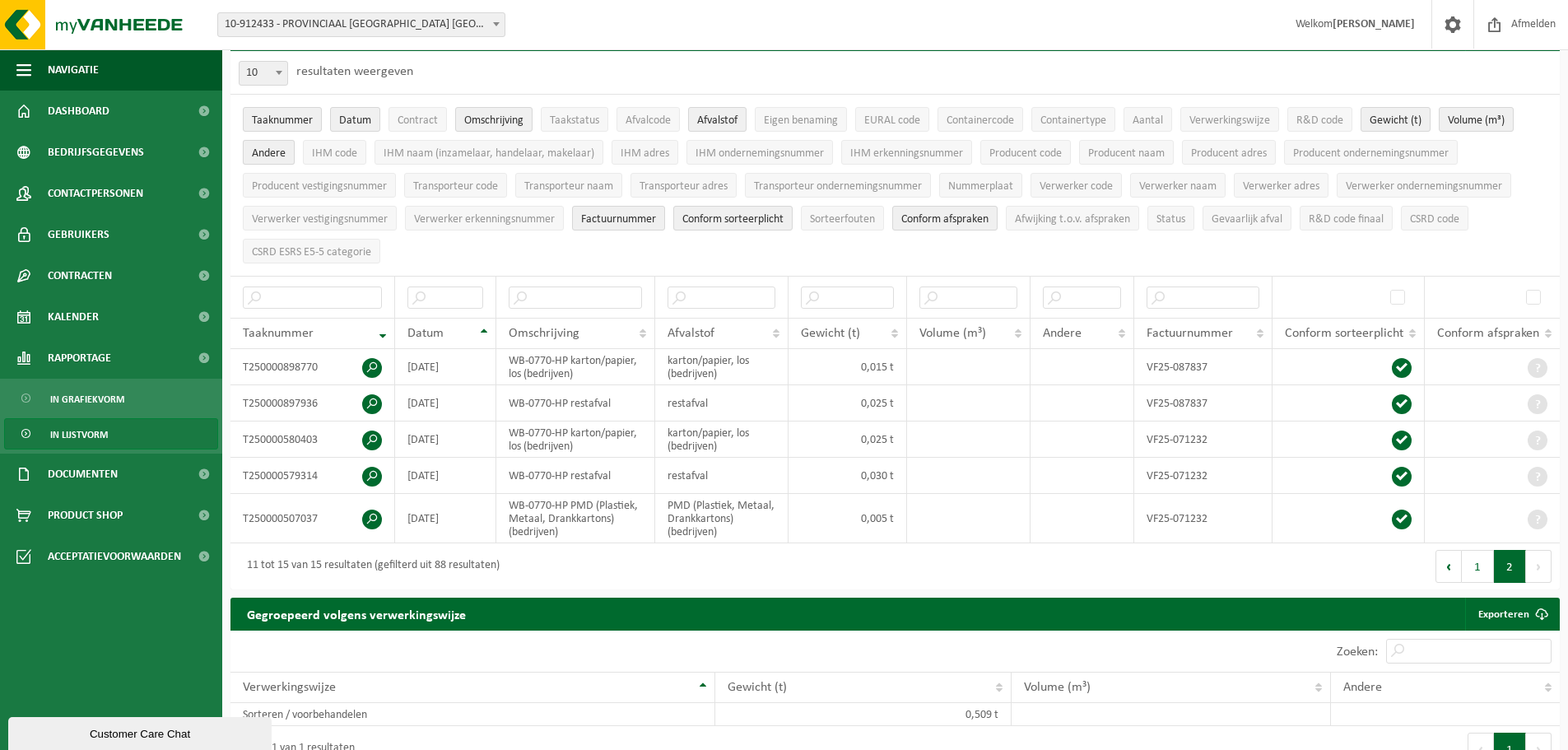
click at [267, 153] on span "Andere" at bounding box center [269, 154] width 34 height 13
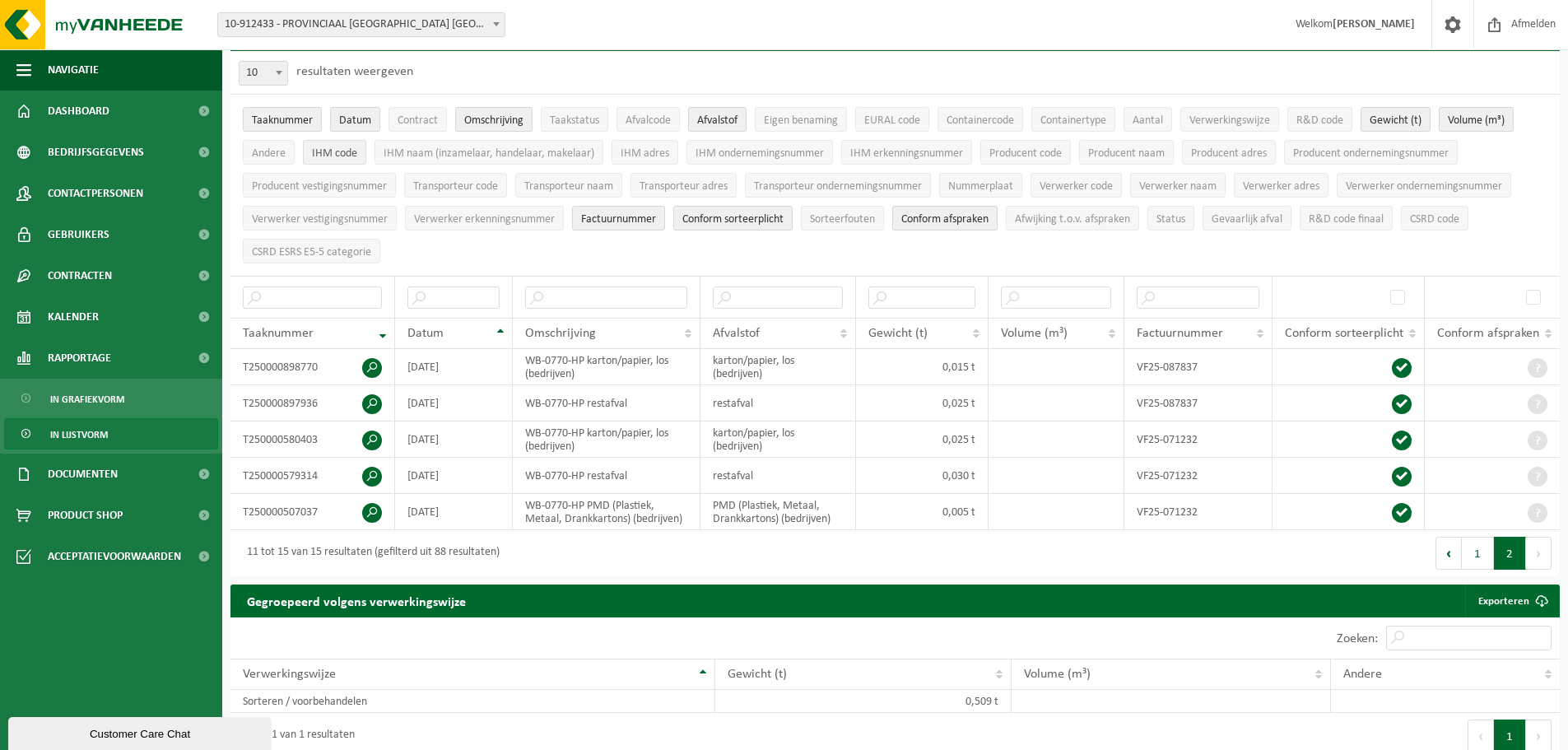
click at [332, 151] on span "IHM code" at bounding box center [334, 154] width 45 height 13
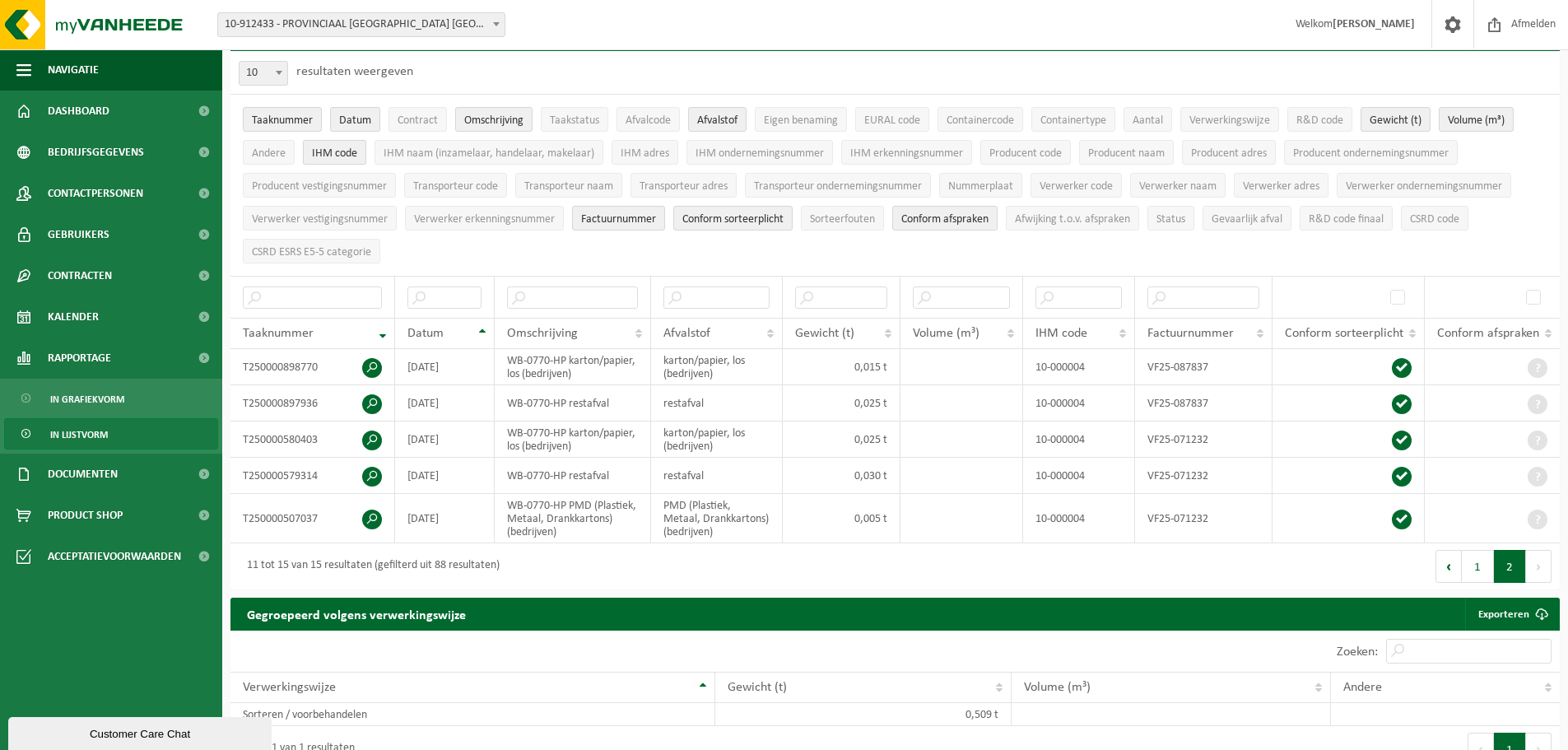
click at [332, 151] on span "IHM code" at bounding box center [334, 154] width 45 height 13
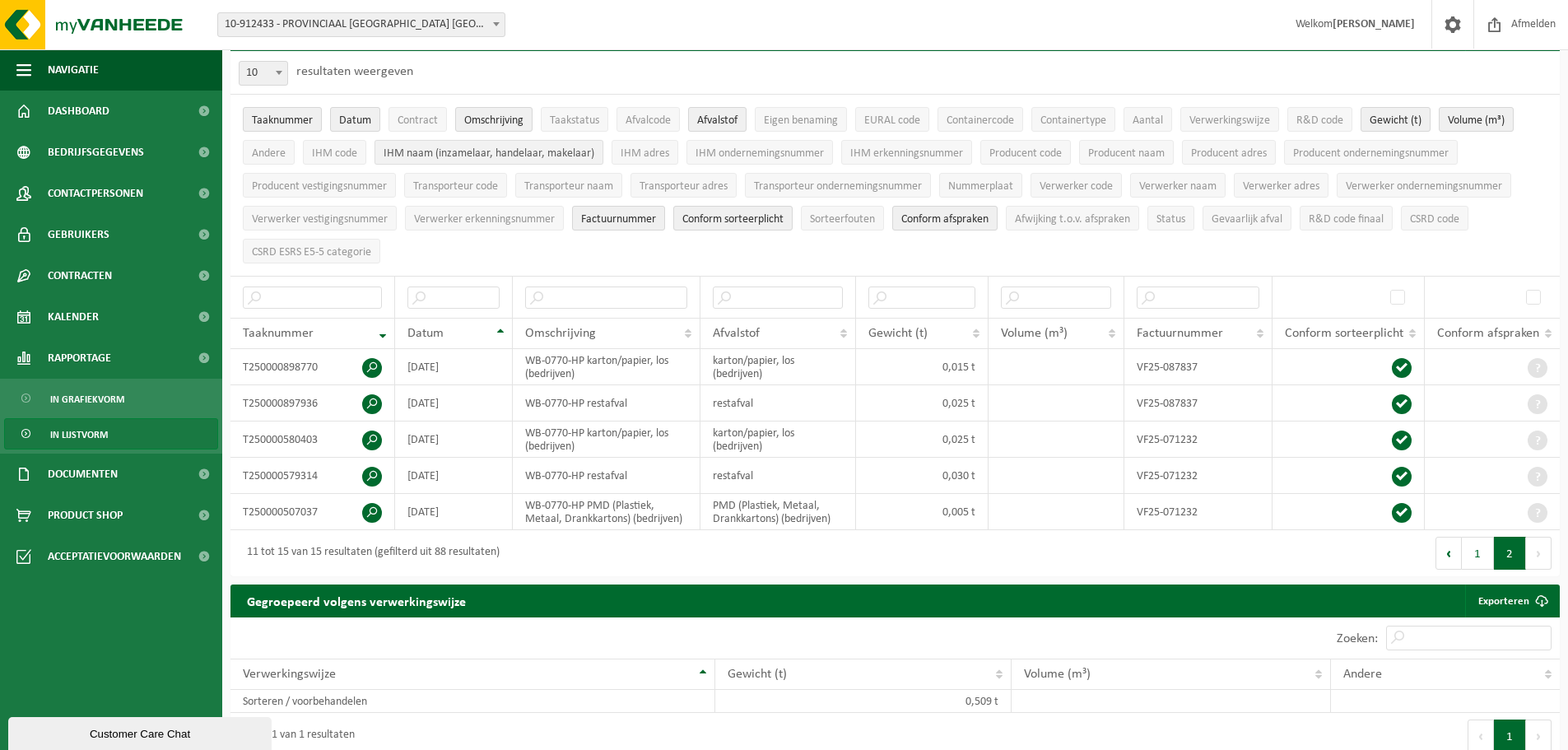
click at [471, 155] on span "IHM naam (inzamelaar, handelaar, makelaar)" at bounding box center [488, 154] width 211 height 13
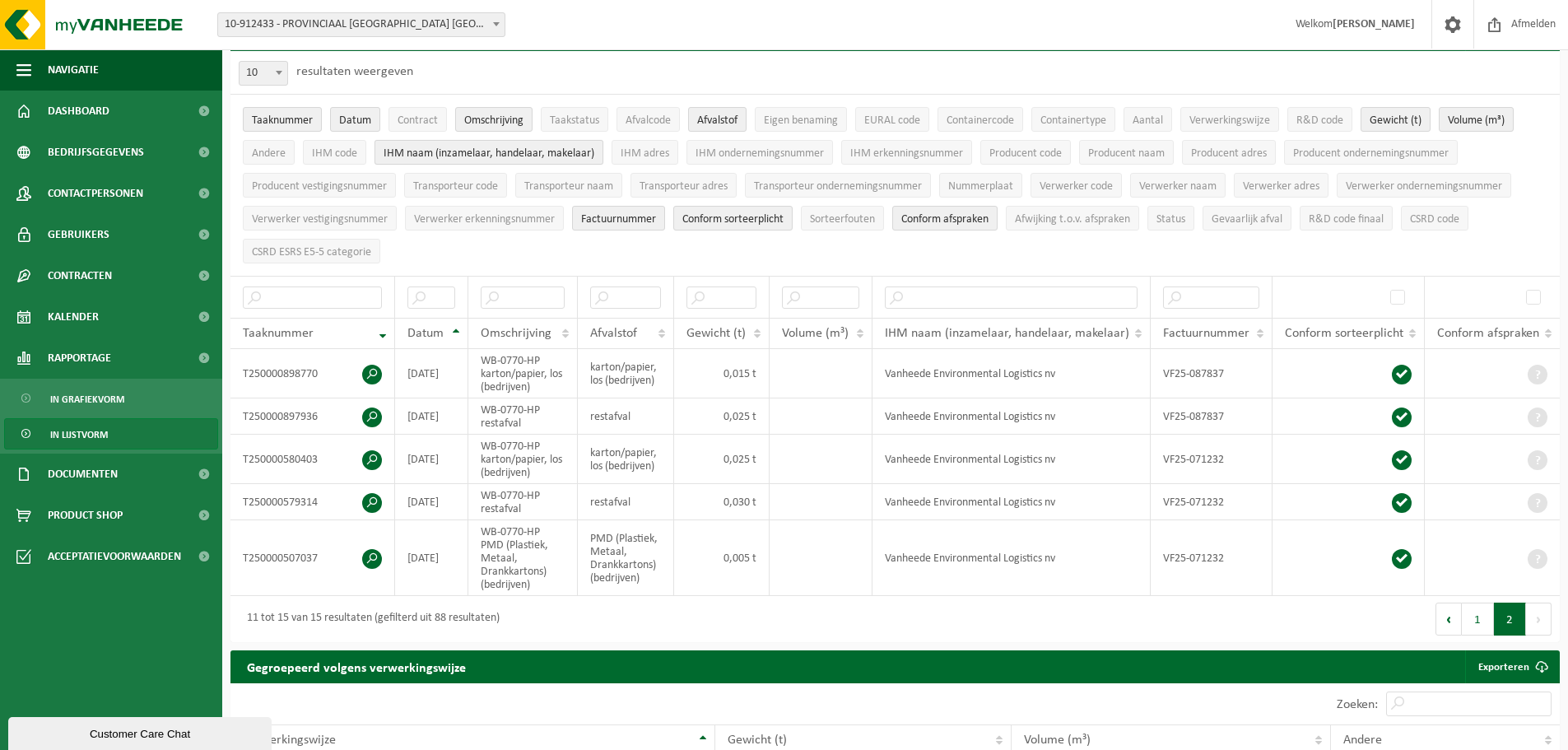
click at [471, 155] on span "IHM naam (inzamelaar, handelaar, makelaar)" at bounding box center [488, 154] width 211 height 13
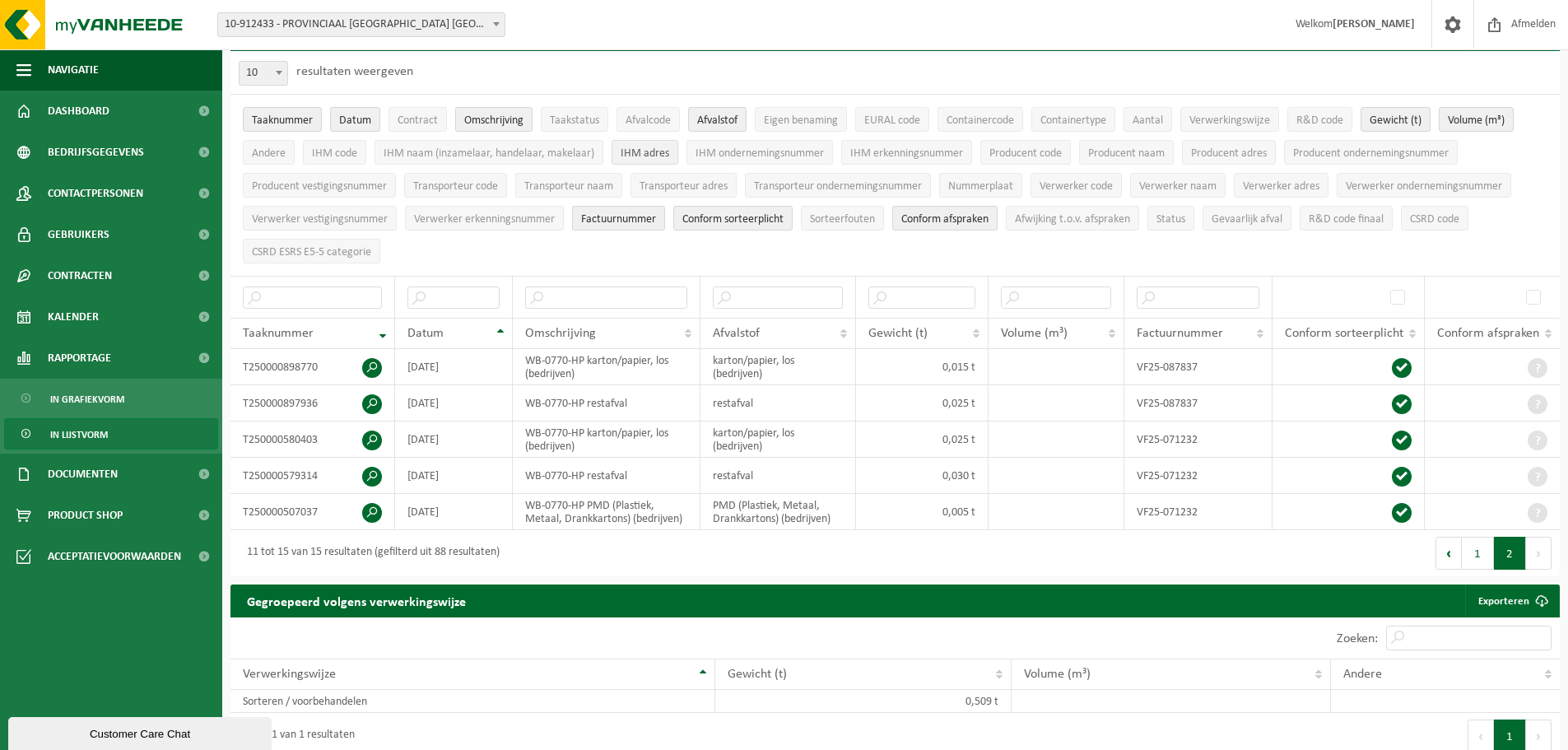
click at [660, 150] on span "IHM adres" at bounding box center [644, 154] width 48 height 13
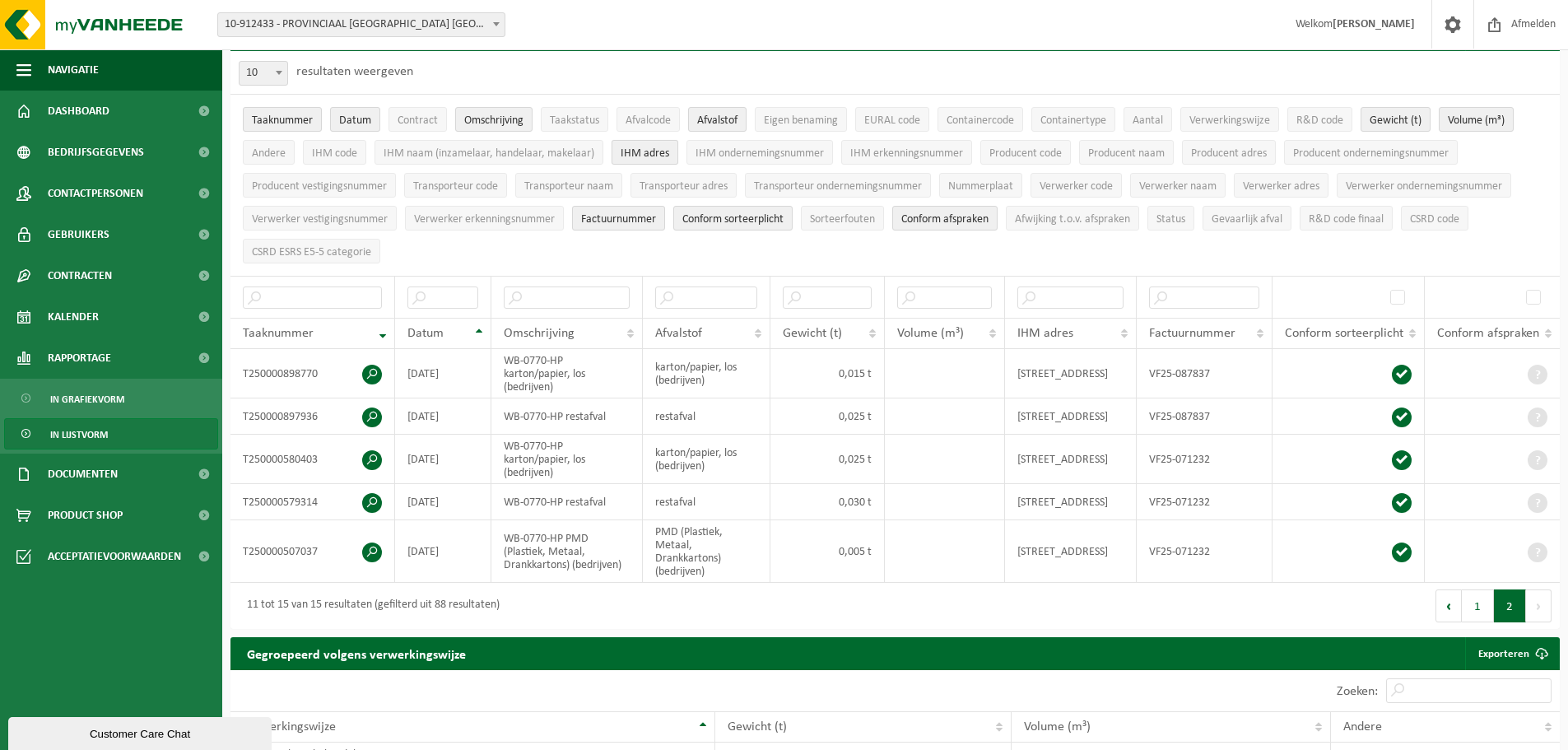
click at [660, 150] on span "IHM adres" at bounding box center [644, 154] width 48 height 13
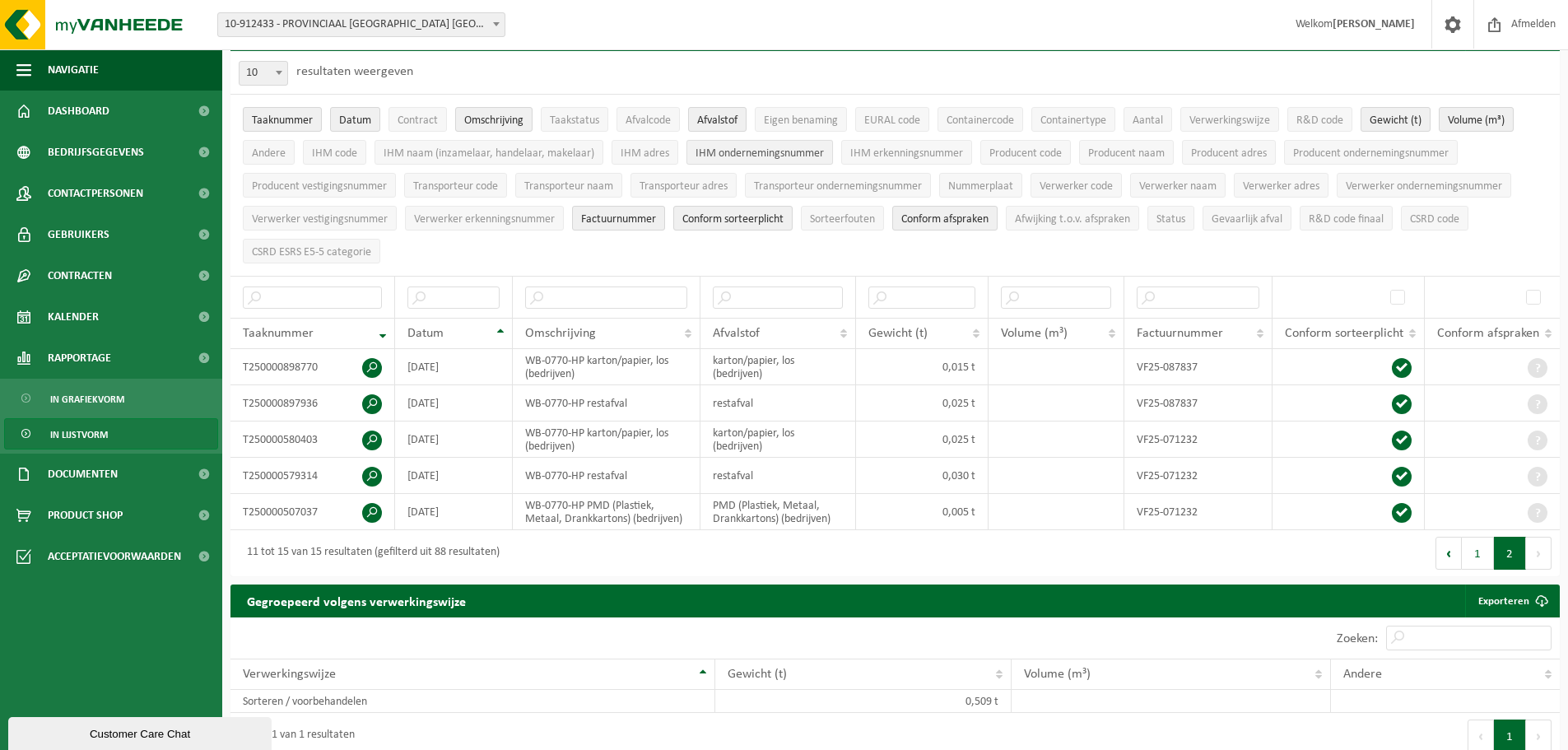
click at [726, 143] on button "IHM ondernemingsnummer" at bounding box center [760, 152] width 147 height 25
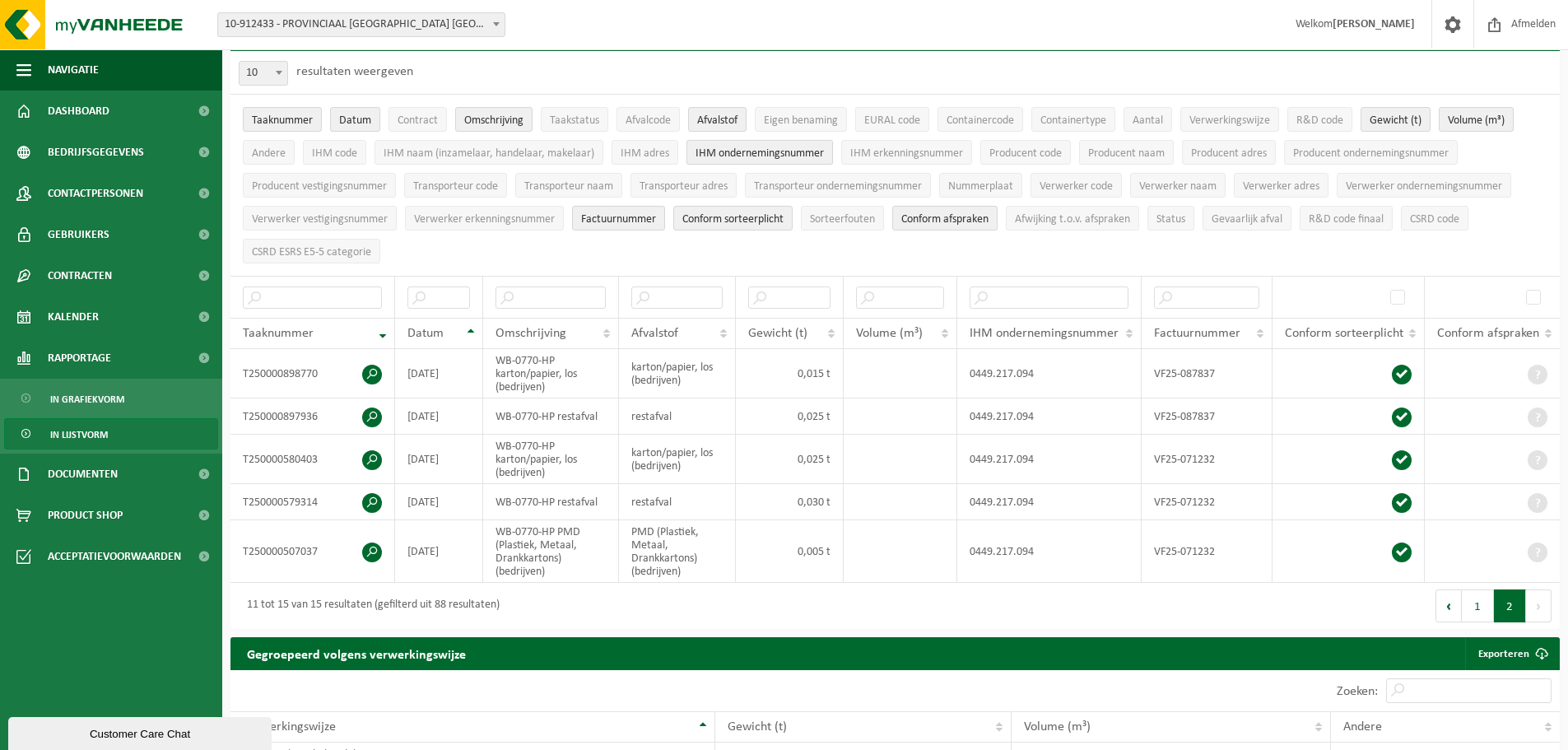
click at [726, 143] on button "IHM ondernemingsnummer" at bounding box center [760, 152] width 147 height 25
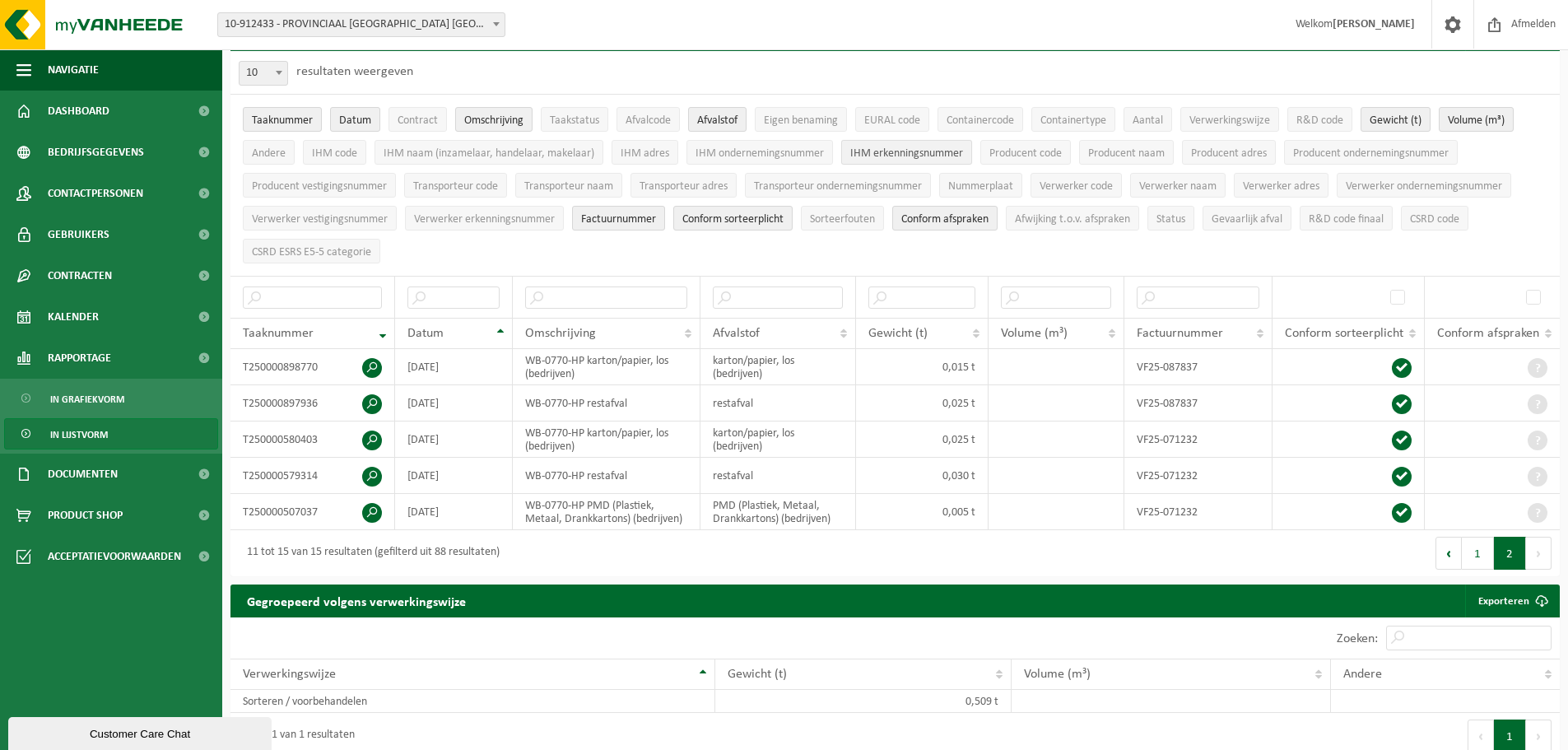
click at [915, 155] on span "IHM erkenningsnummer" at bounding box center [907, 154] width 113 height 13
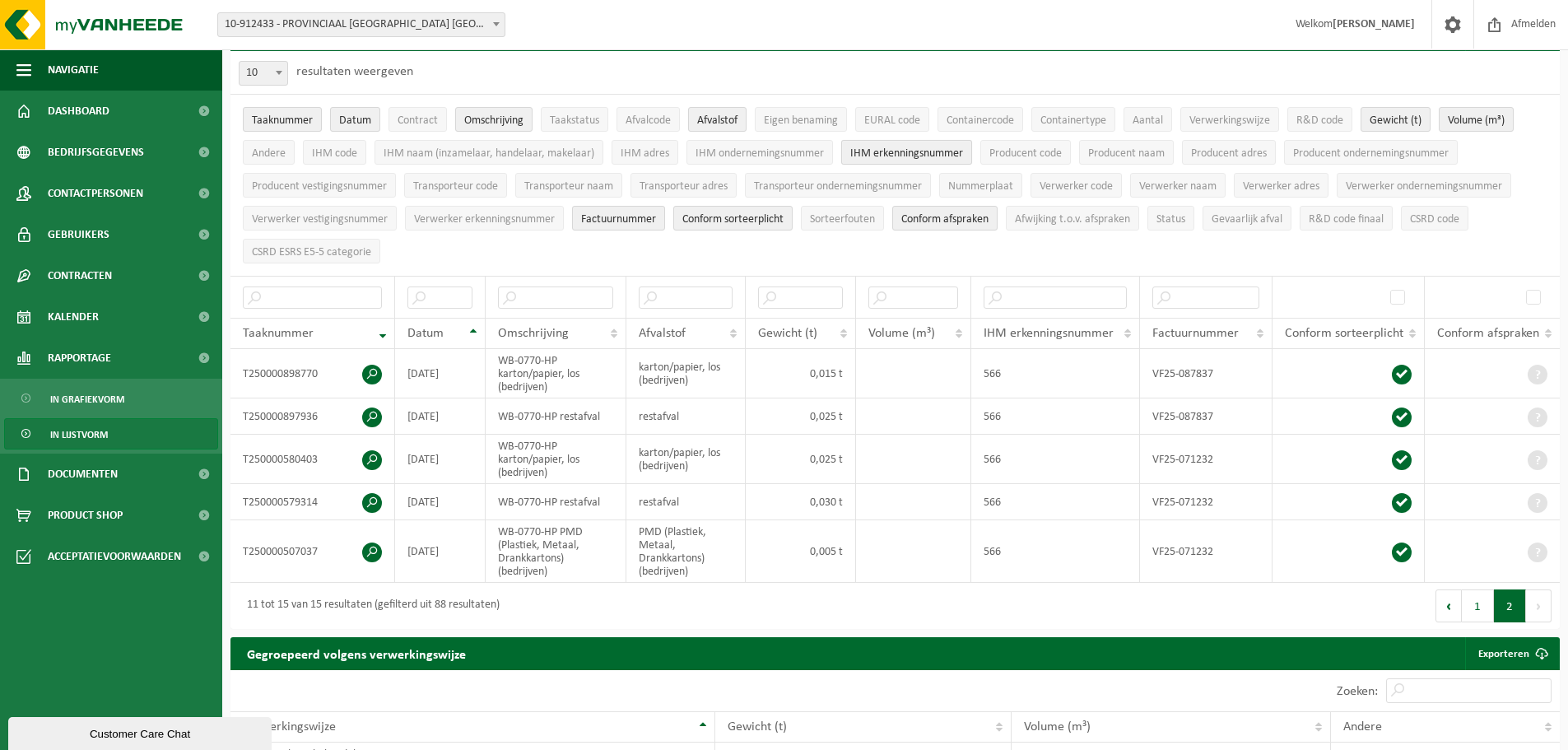
click at [930, 156] on span "IHM erkenningsnummer" at bounding box center [907, 154] width 113 height 13
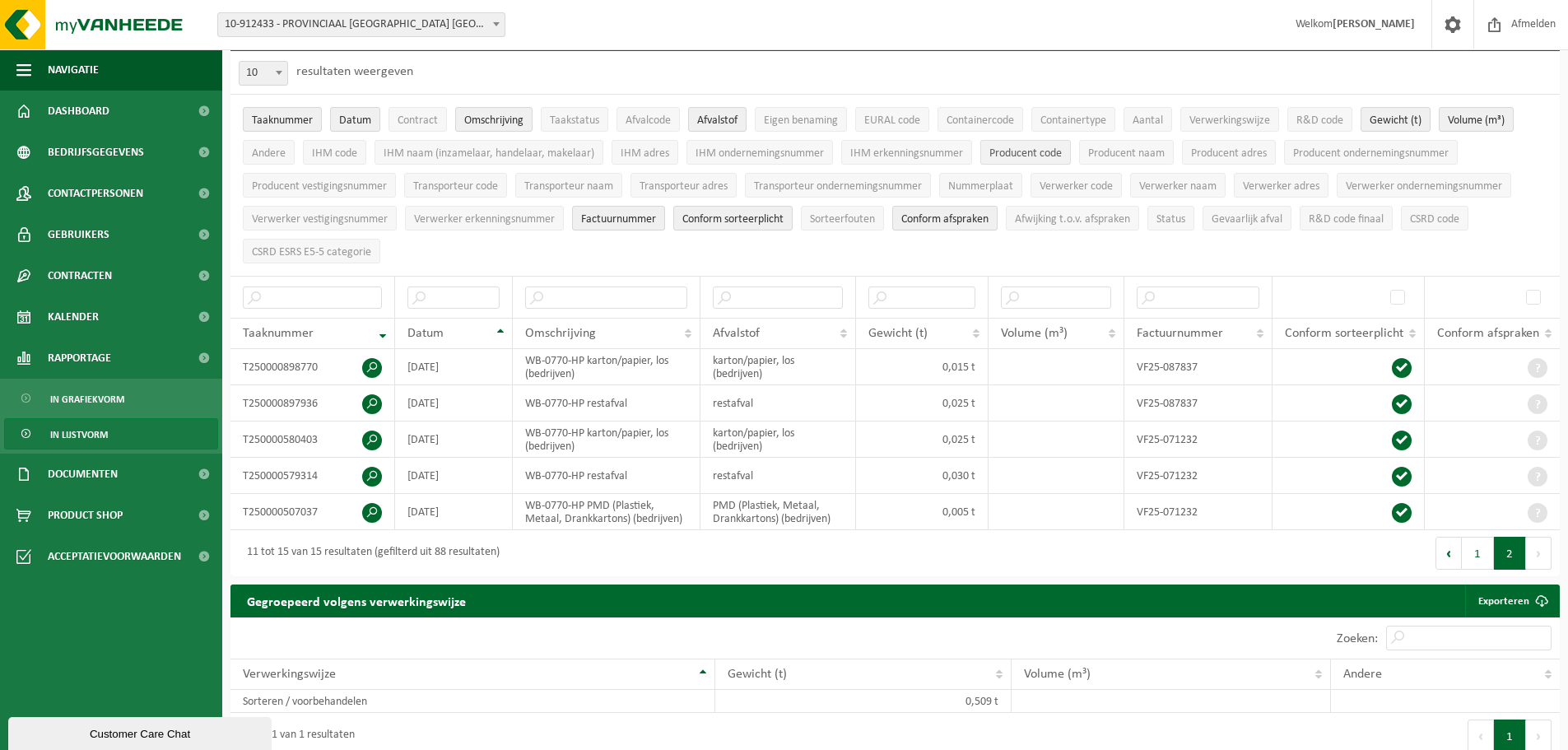
click at [1035, 143] on button "Producent code" at bounding box center [1025, 152] width 91 height 25
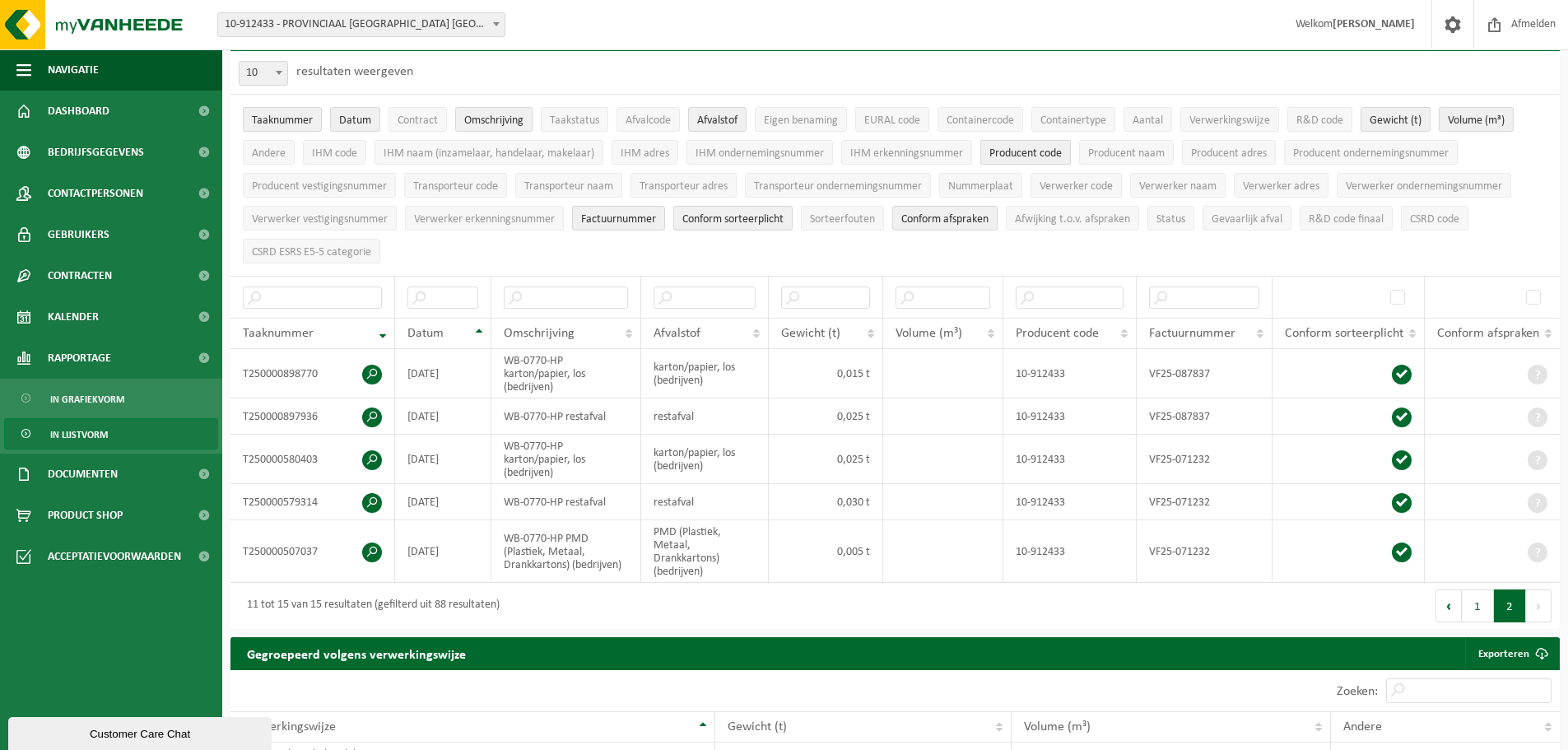
click at [1035, 143] on button "Producent code" at bounding box center [1025, 152] width 91 height 25
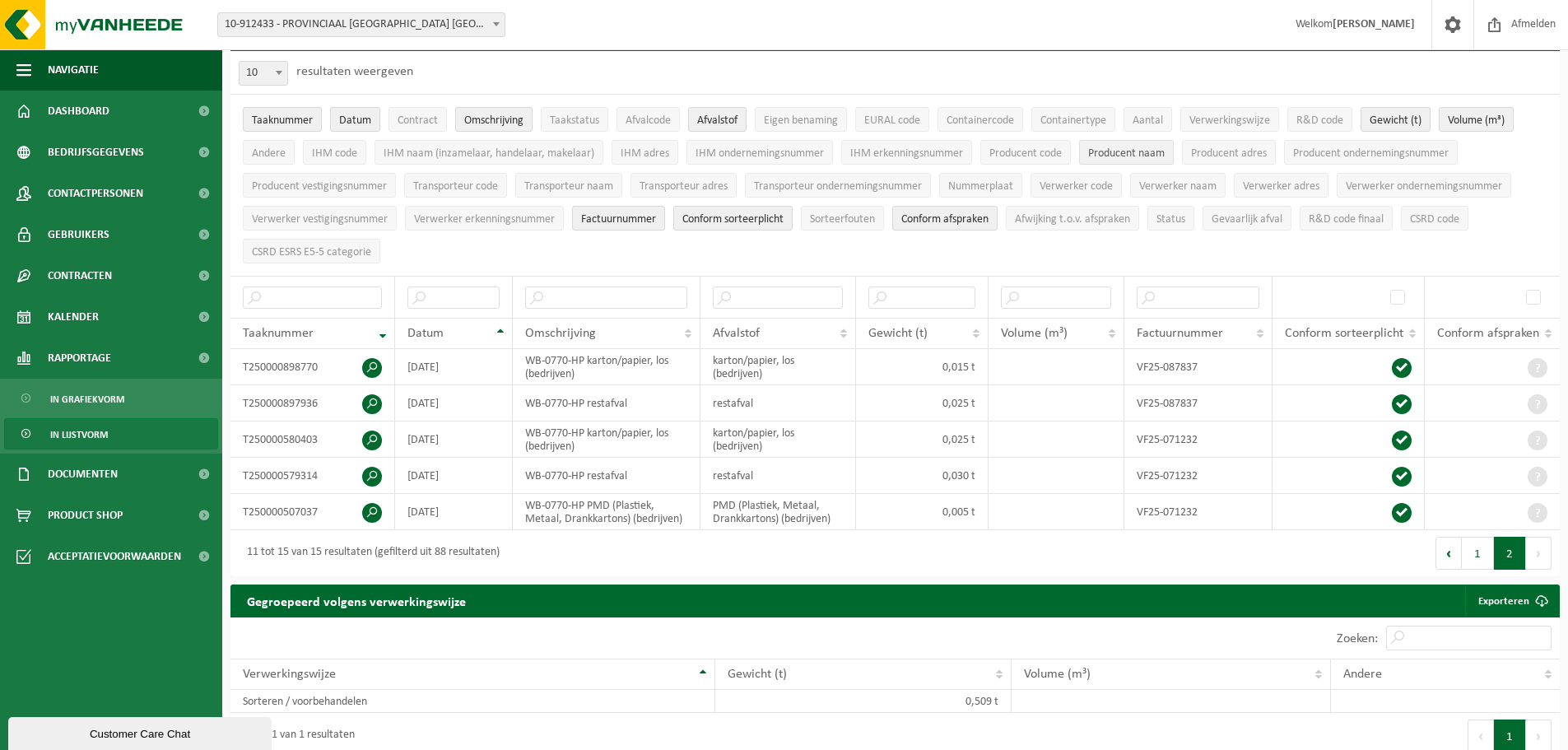
click at [1128, 149] on span "Producent naam" at bounding box center [1126, 154] width 76 height 13
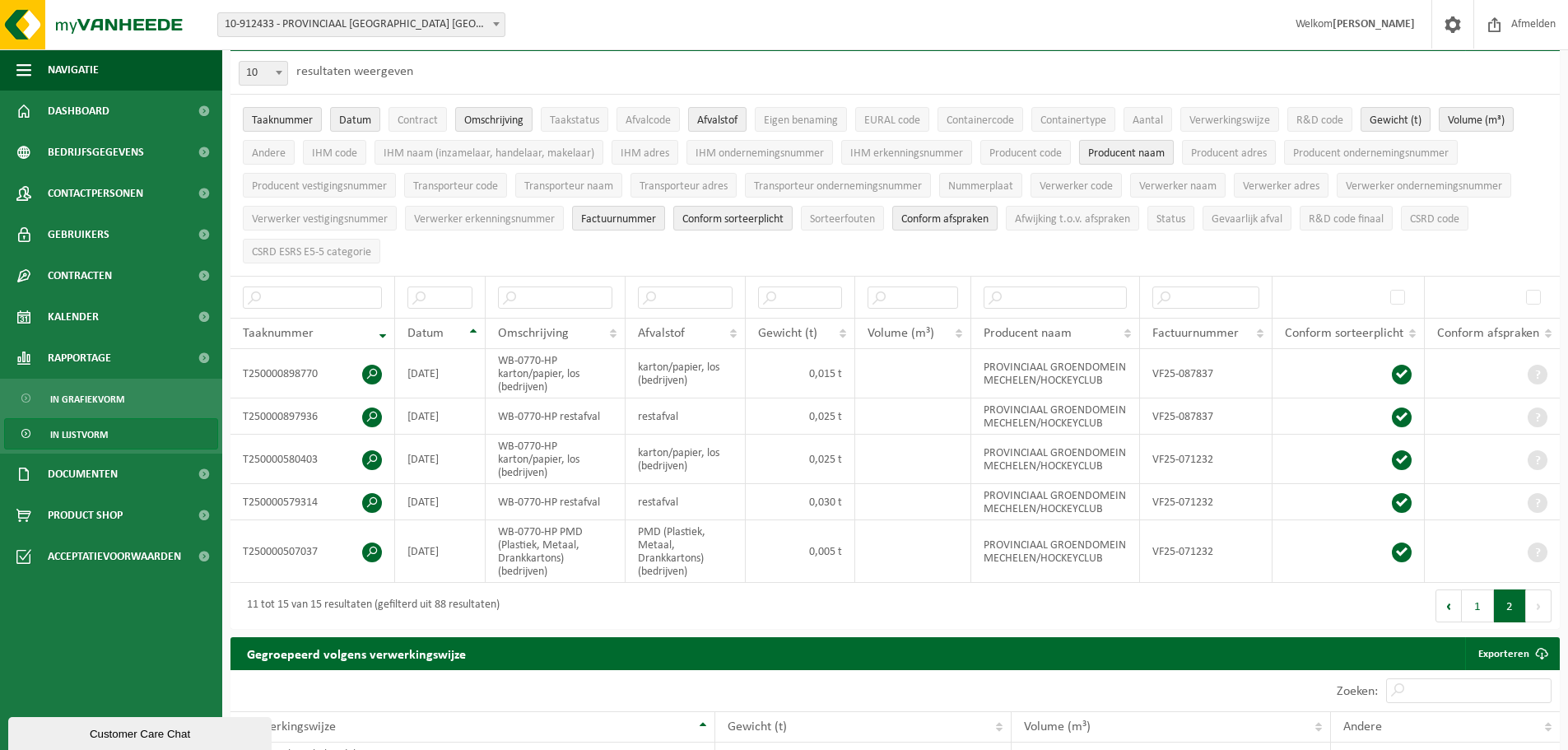
click at [1128, 149] on span "Producent naam" at bounding box center [1126, 154] width 76 height 13
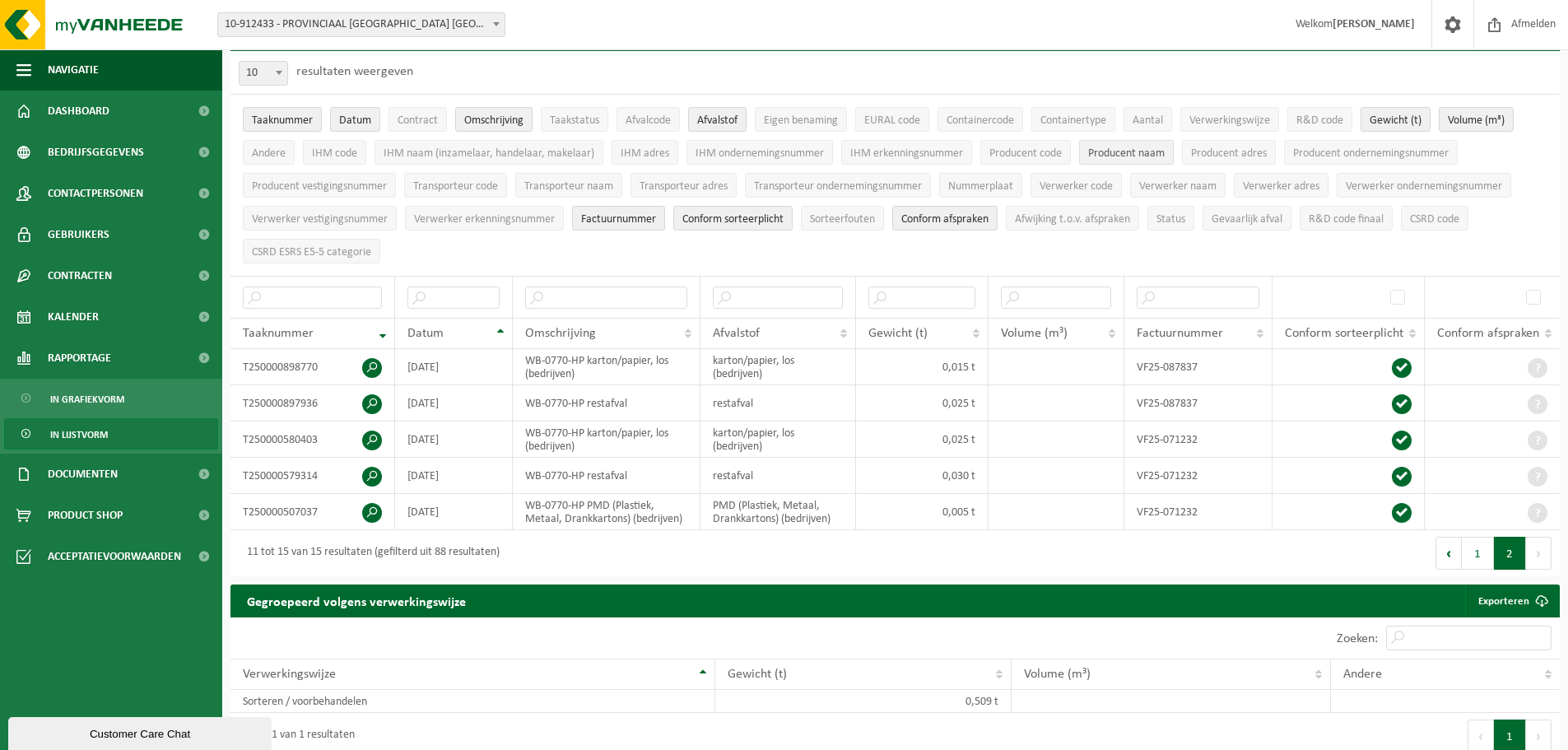
click at [1128, 149] on span "Producent naam" at bounding box center [1126, 154] width 76 height 13
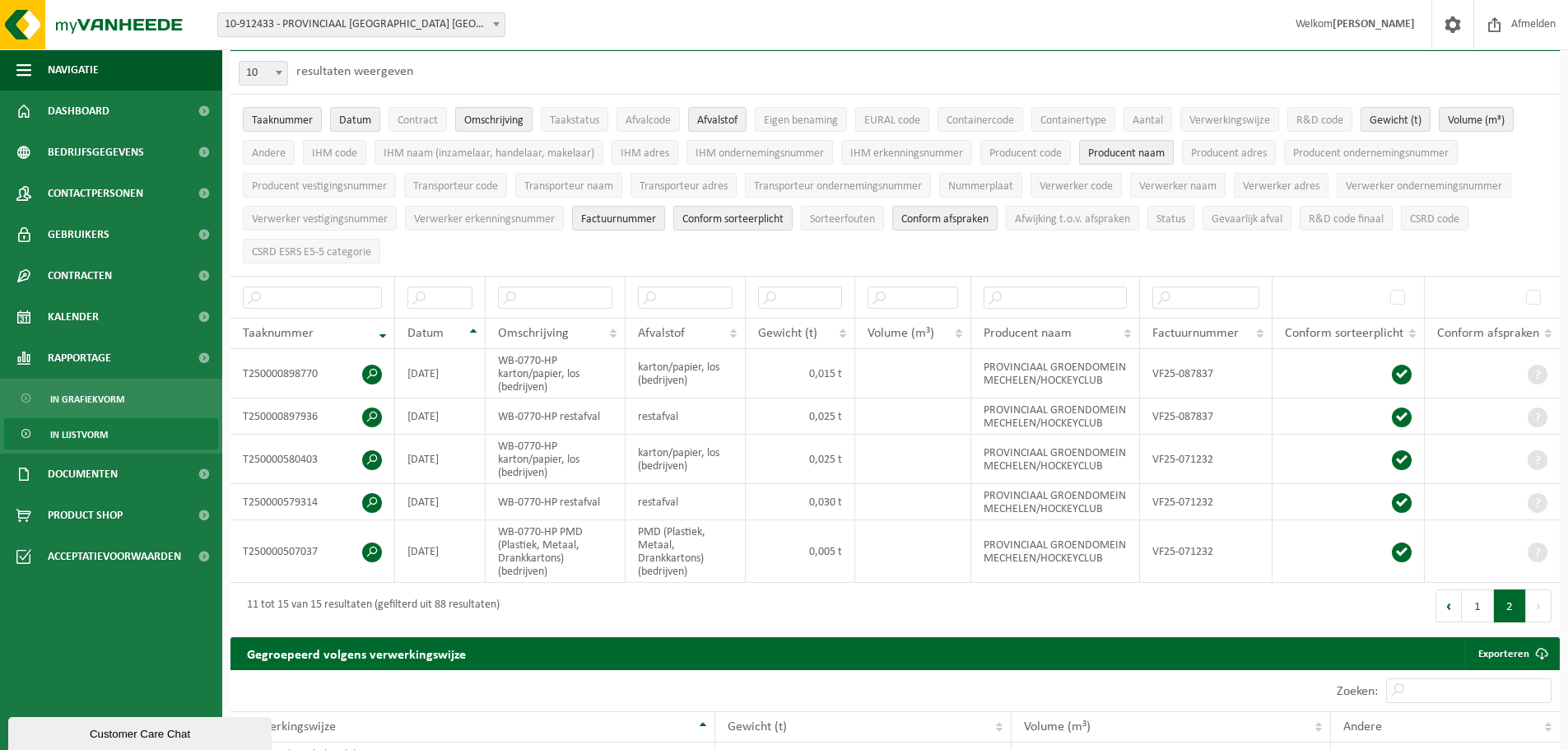
click at [384, 25] on span "10-912433 - PROVINCIAAL [GEOGRAPHIC_DATA] [GEOGRAPHIC_DATA]/HOCKEYCLUB - [GEOGR…" at bounding box center [361, 25] width 287 height 23
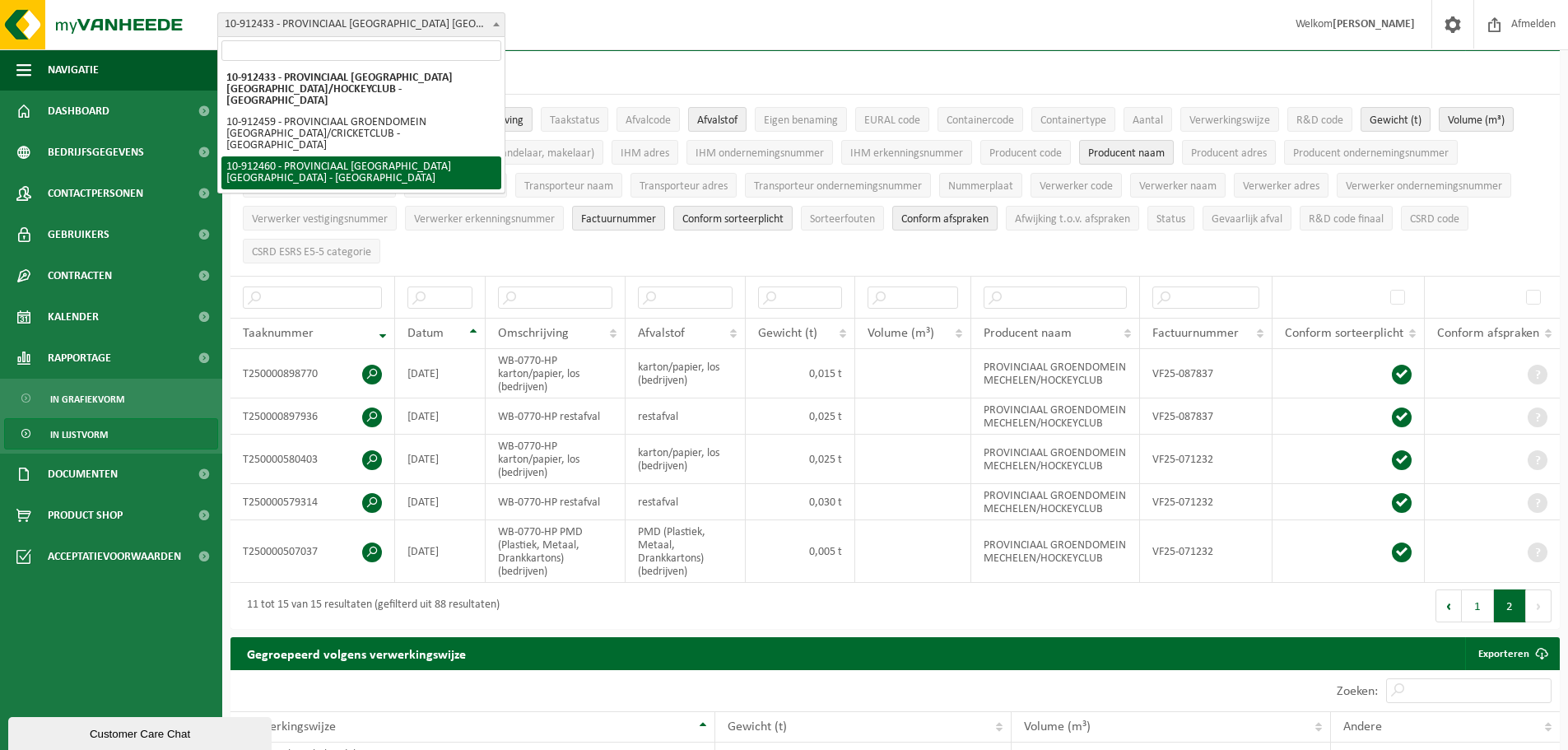
select select "125611"
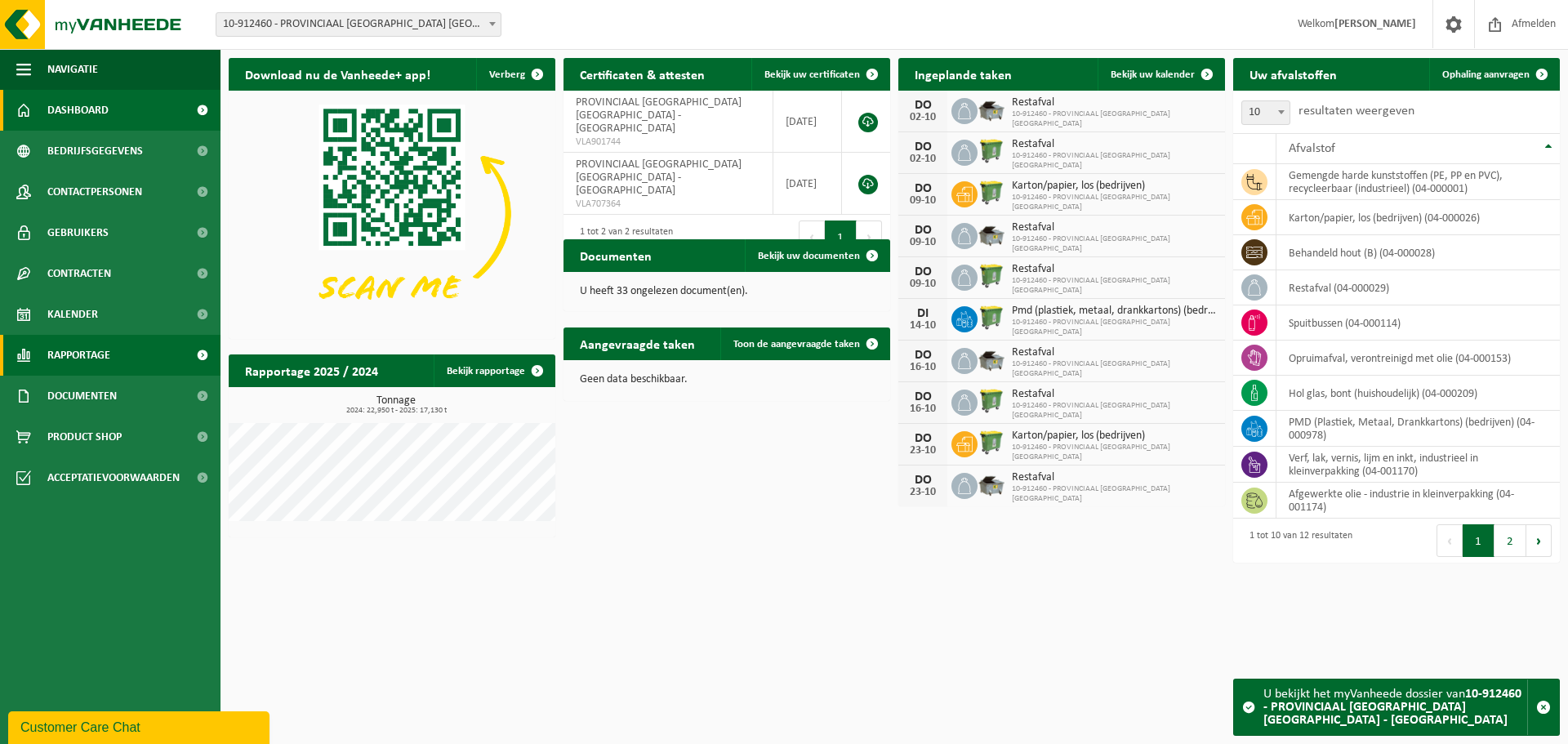
click at [85, 347] on span "Rapportage" at bounding box center [78, 355] width 63 height 41
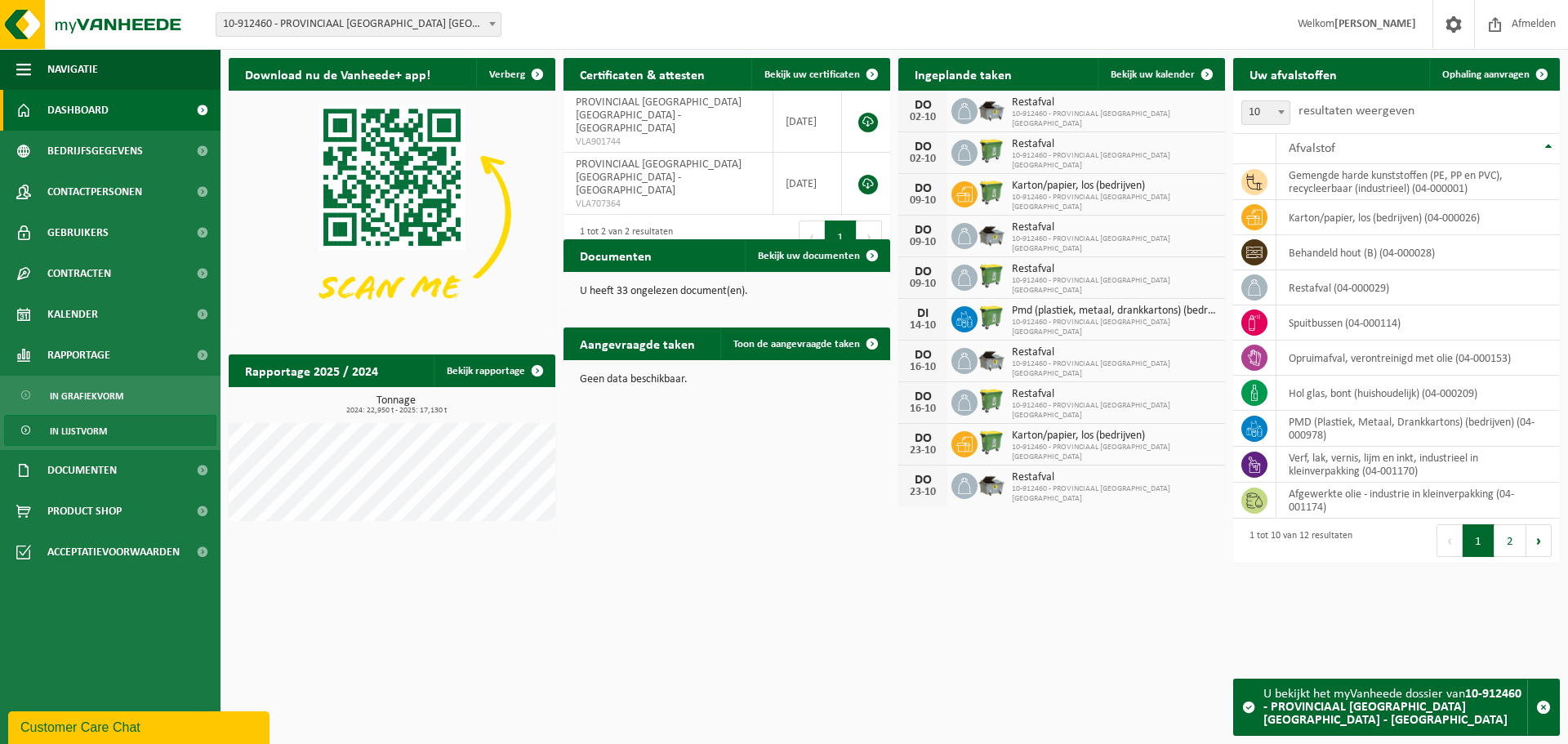
click at [57, 425] on span "In lijstvorm" at bounding box center [78, 431] width 57 height 31
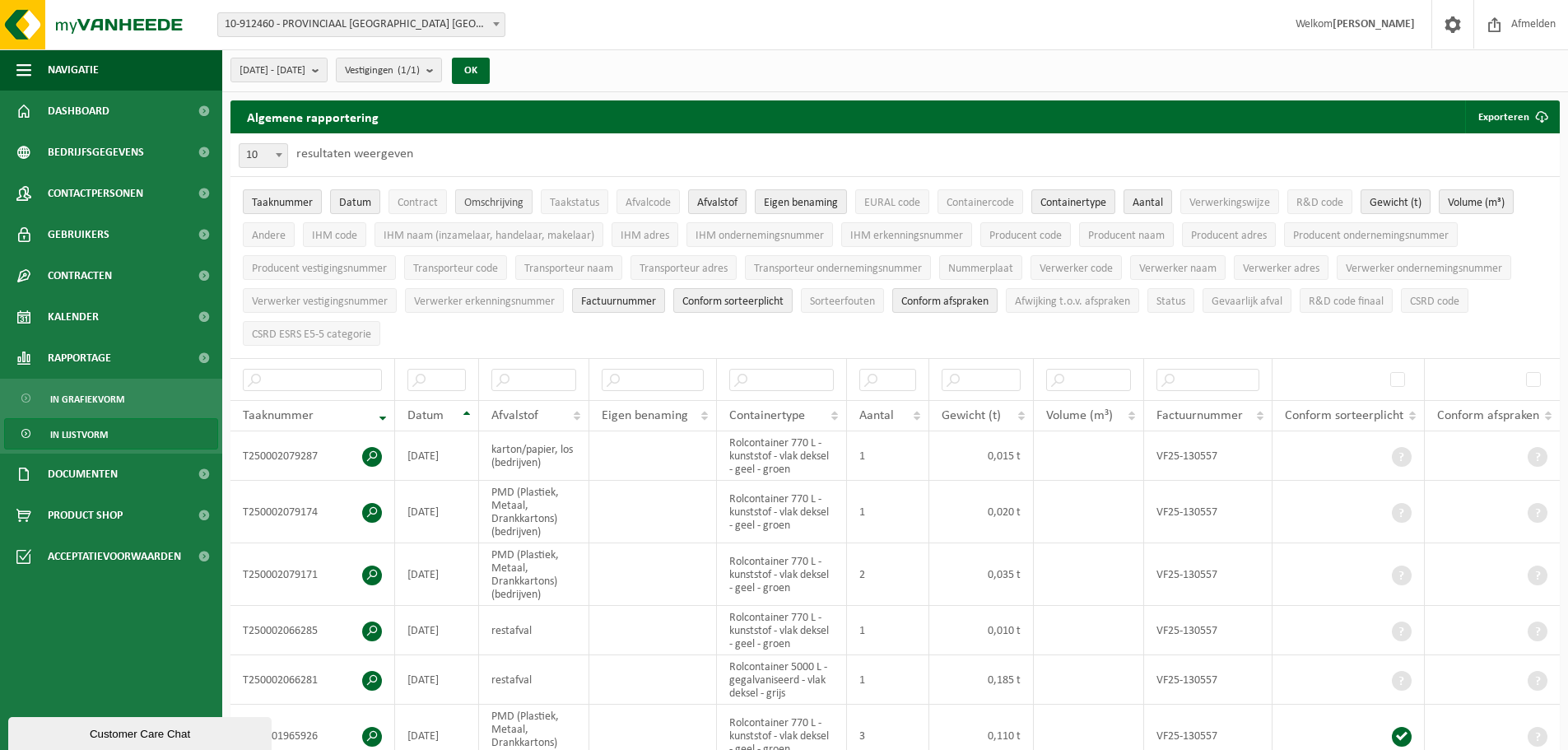
click at [522, 207] on span "Omschrijving" at bounding box center [494, 203] width 59 height 13
